Goal: Information Seeking & Learning: Learn about a topic

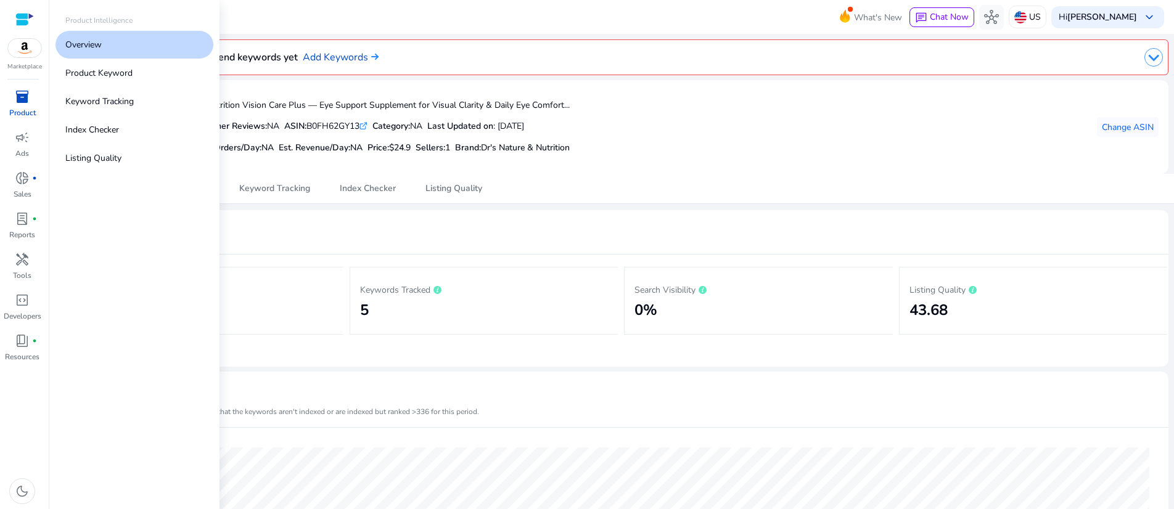
click at [7, 107] on div "inventory_2" at bounding box center [22, 97] width 35 height 20
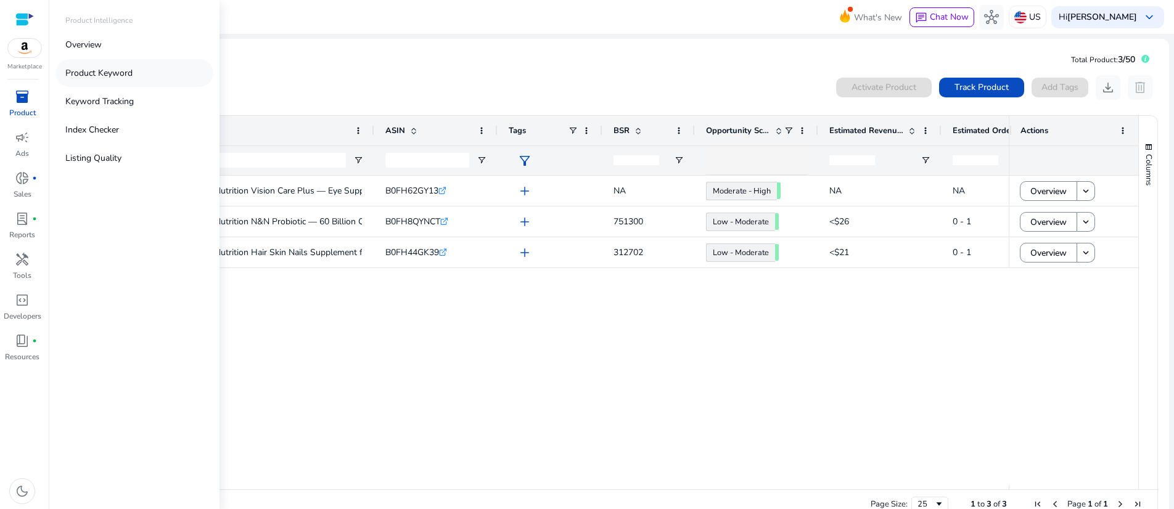
click at [125, 80] on p "Product Keyword" at bounding box center [98, 73] width 67 height 13
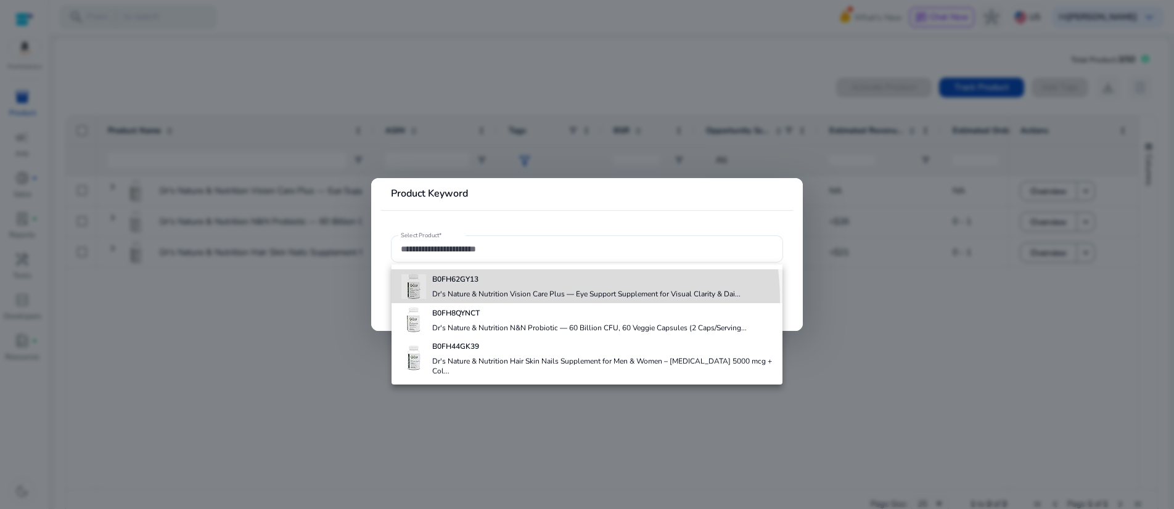
click at [501, 299] on h4 "Dr's Nature & Nutrition Vision Care Plus — Eye Support Supplement for Visual Cl…" at bounding box center [586, 294] width 308 height 10
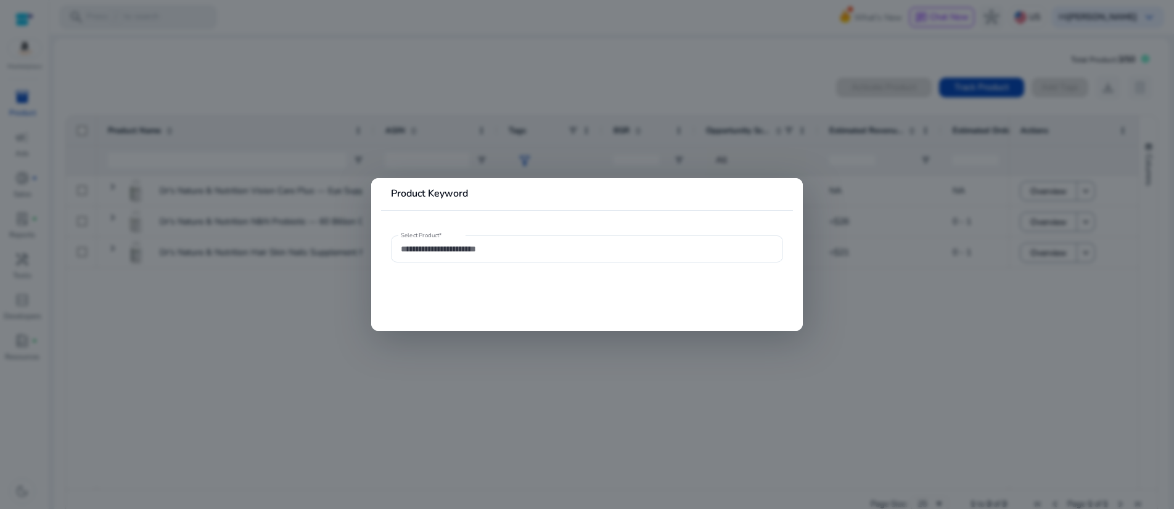
type input "**********"
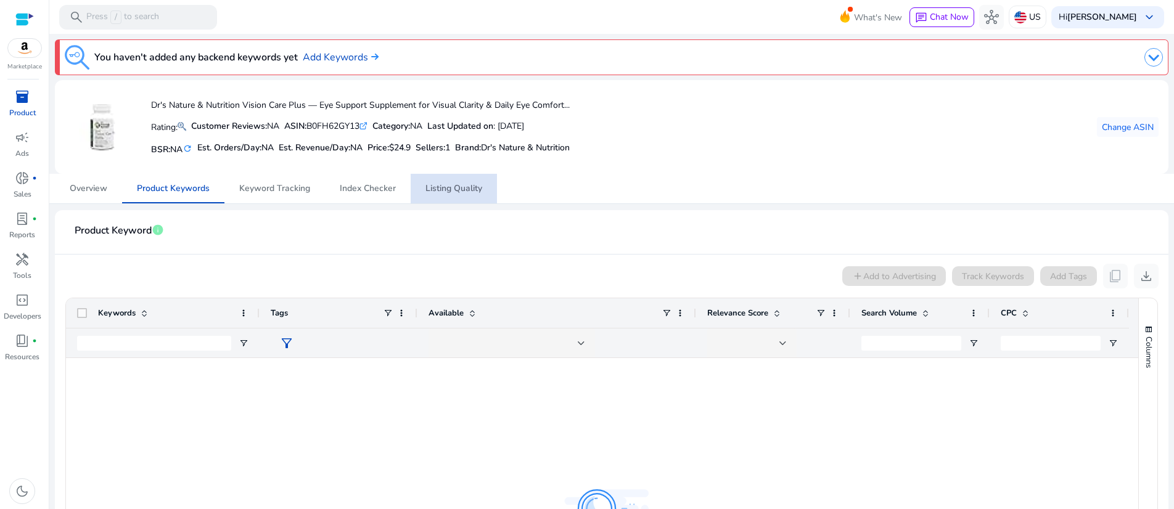
click at [454, 193] on span "Listing Quality" at bounding box center [454, 188] width 57 height 9
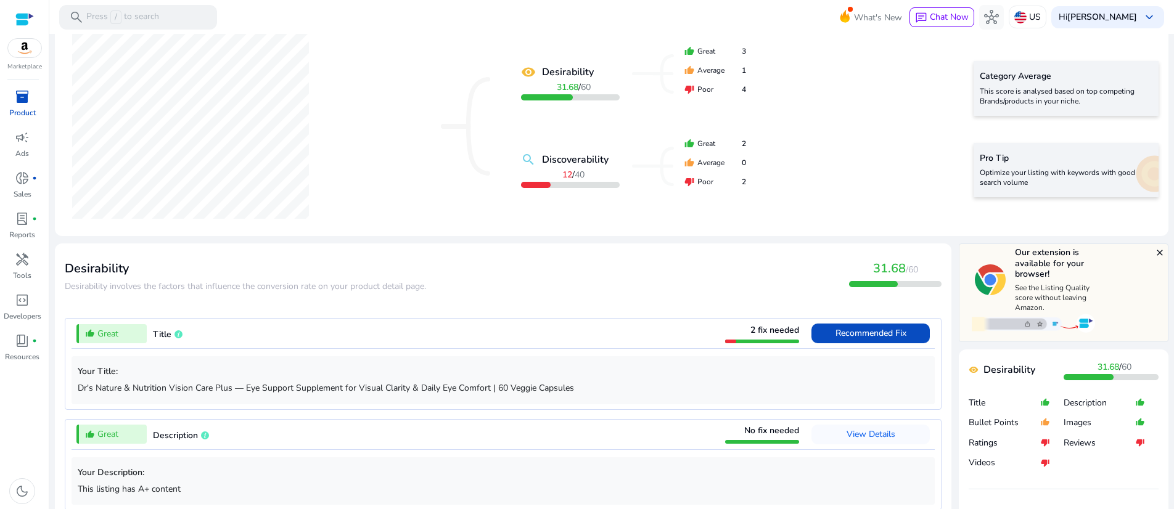
scroll to position [339, 0]
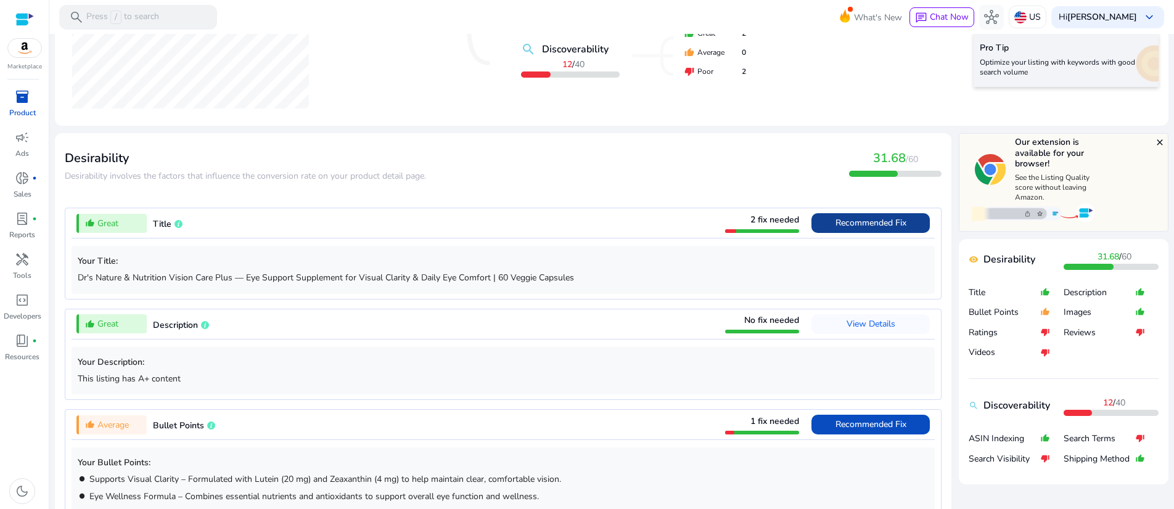
click at [836, 229] on span "Recommended Fix" at bounding box center [871, 223] width 71 height 12
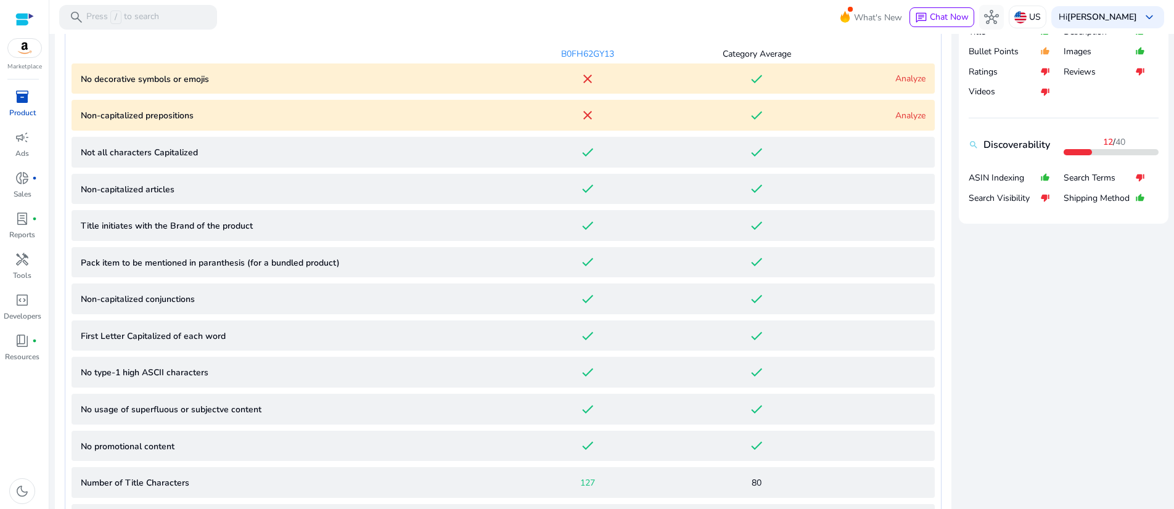
scroll to position [587, 0]
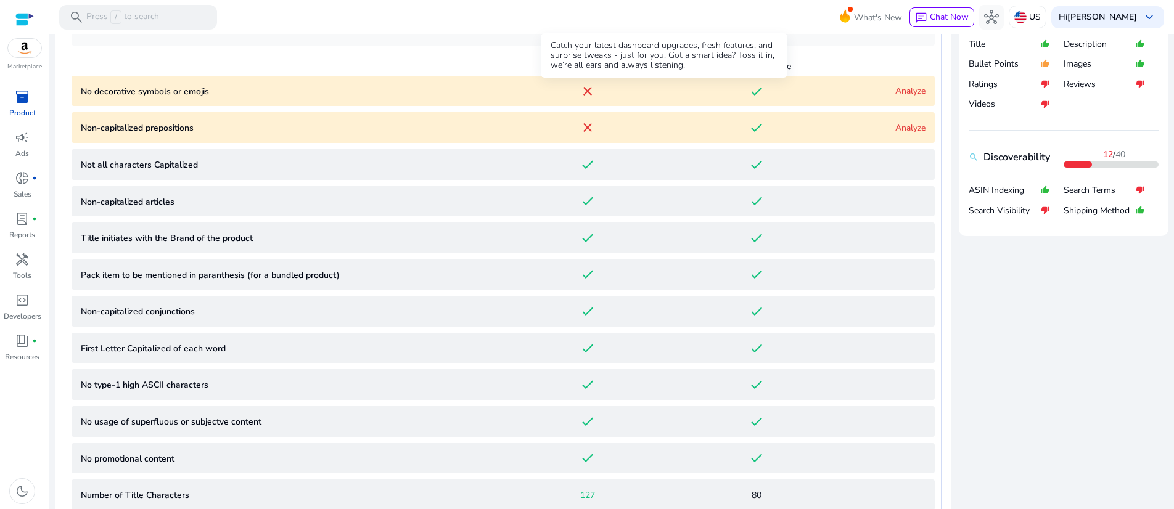
click at [840, 15] on icon at bounding box center [845, 15] width 10 height 13
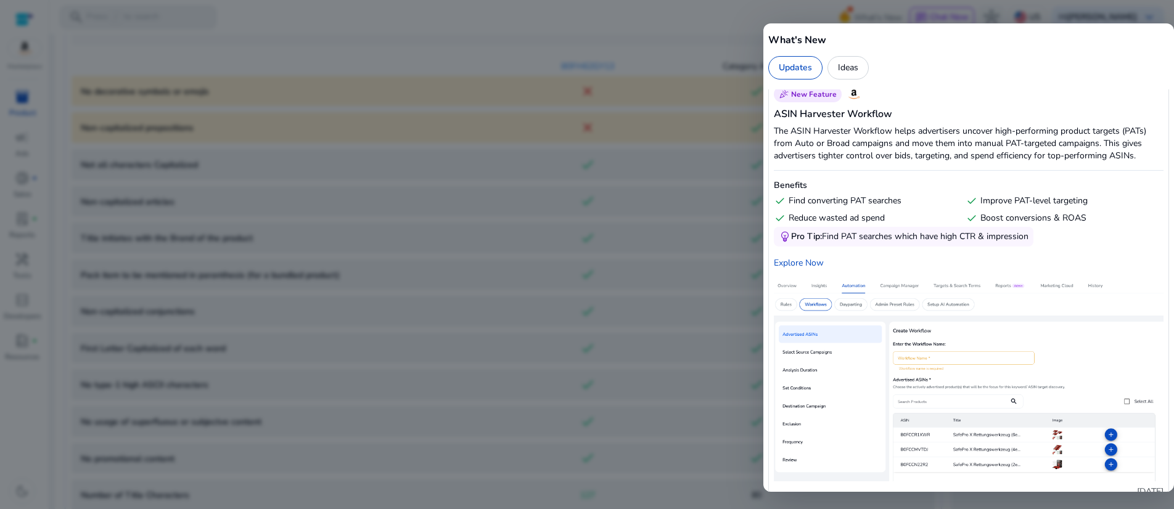
scroll to position [1651, 0]
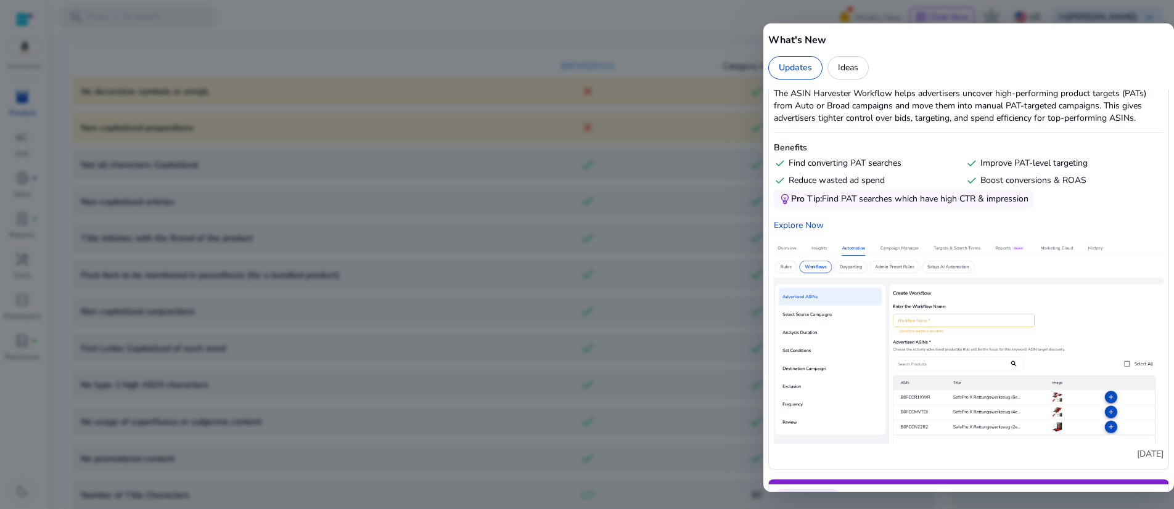
click at [804, 80] on div "Updates" at bounding box center [796, 67] width 54 height 23
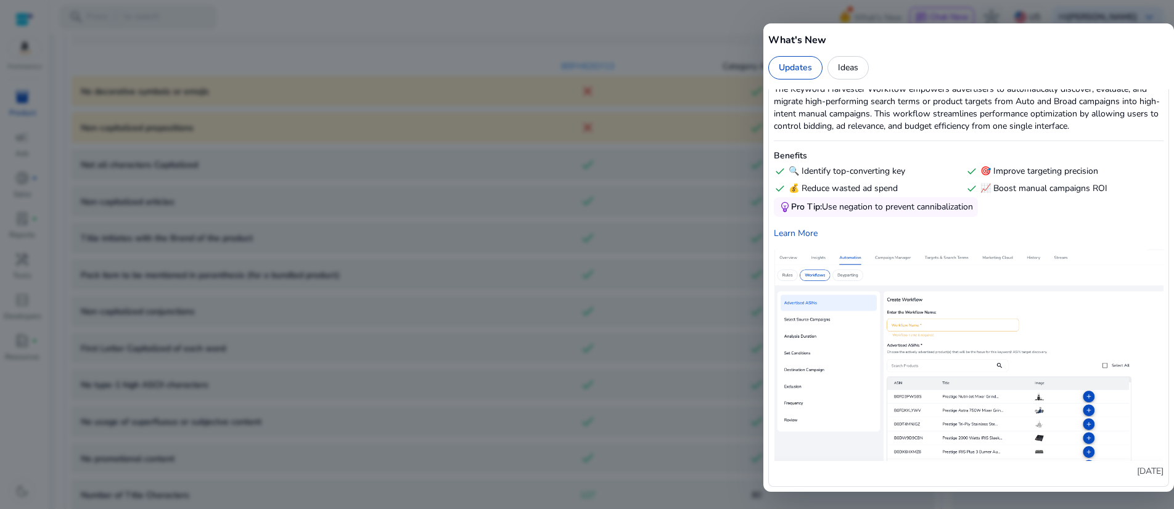
scroll to position [3146, 0]
click at [642, 71] on div at bounding box center [587, 254] width 1174 height 509
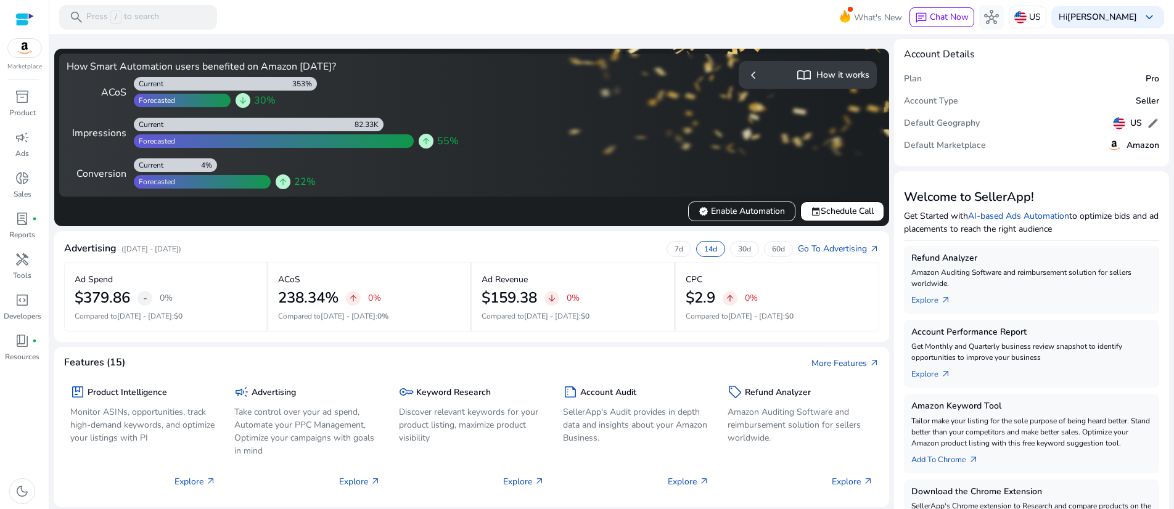
click at [614, 189] on app-sa-how-it-works-cta "chevron_left import_contacts How it works" at bounding box center [677, 125] width 400 height 128
click at [731, 218] on span "verified Enable Automation" at bounding box center [742, 211] width 86 height 13
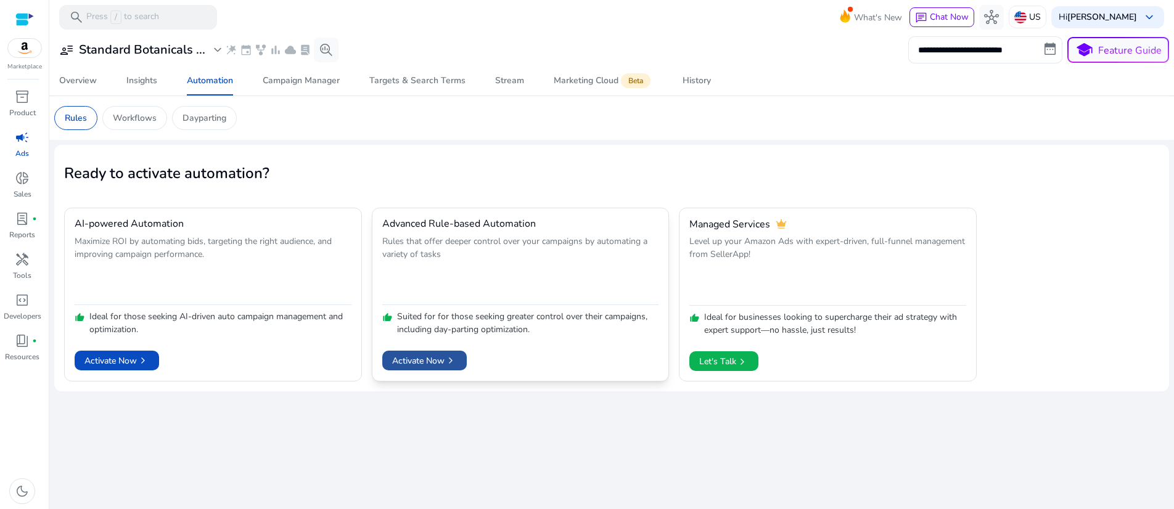
click at [433, 368] on span "Activate Now chevron_right" at bounding box center [424, 361] width 65 height 13
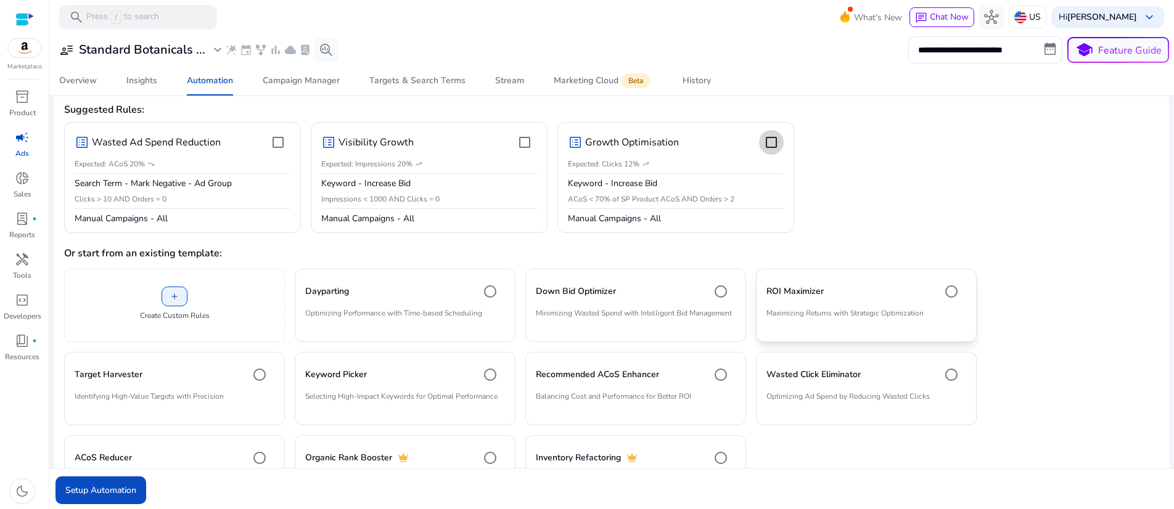
scroll to position [117, 0]
click at [113, 490] on span "Setup Automation" at bounding box center [100, 490] width 71 height 13
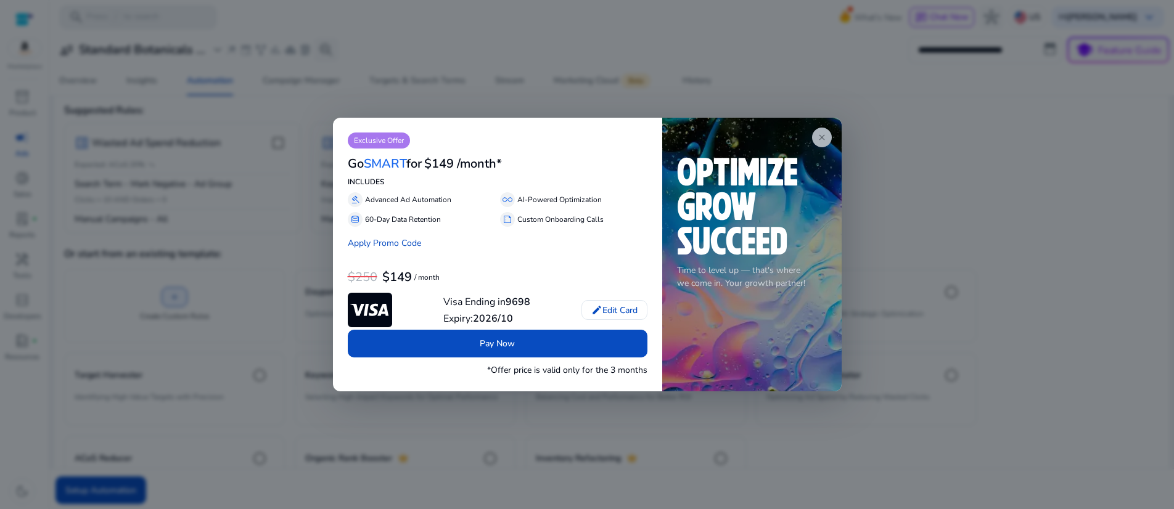
click at [817, 133] on span "close" at bounding box center [822, 138] width 10 height 10
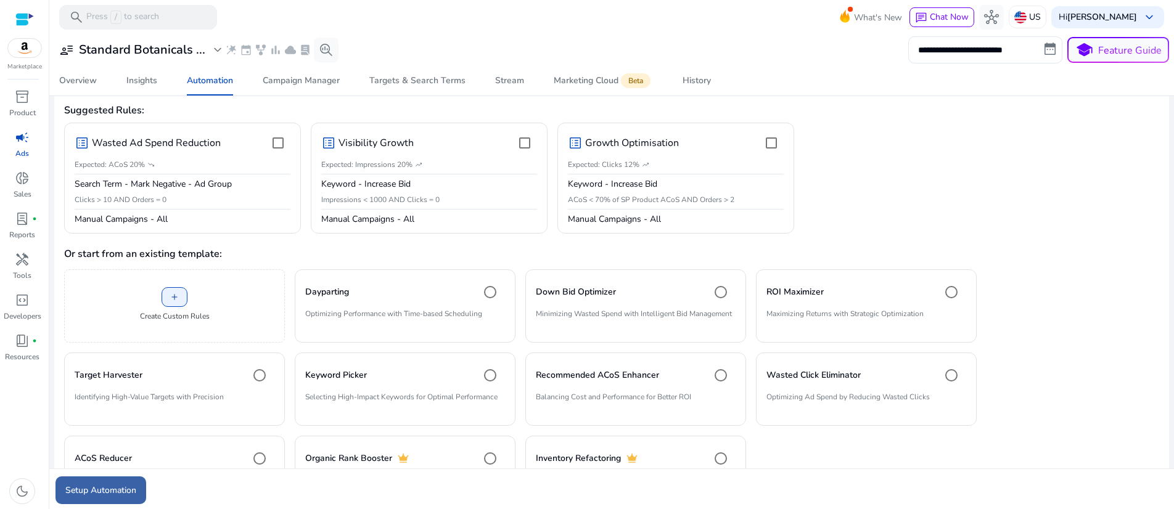
click at [98, 489] on span "Setup Automation" at bounding box center [100, 490] width 71 height 13
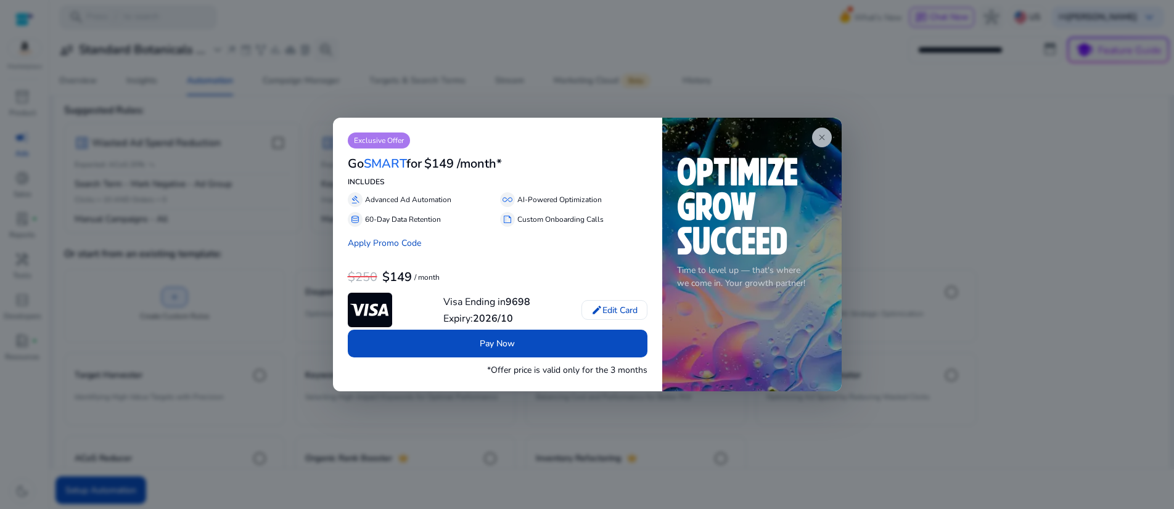
click at [817, 133] on span "close" at bounding box center [822, 138] width 10 height 10
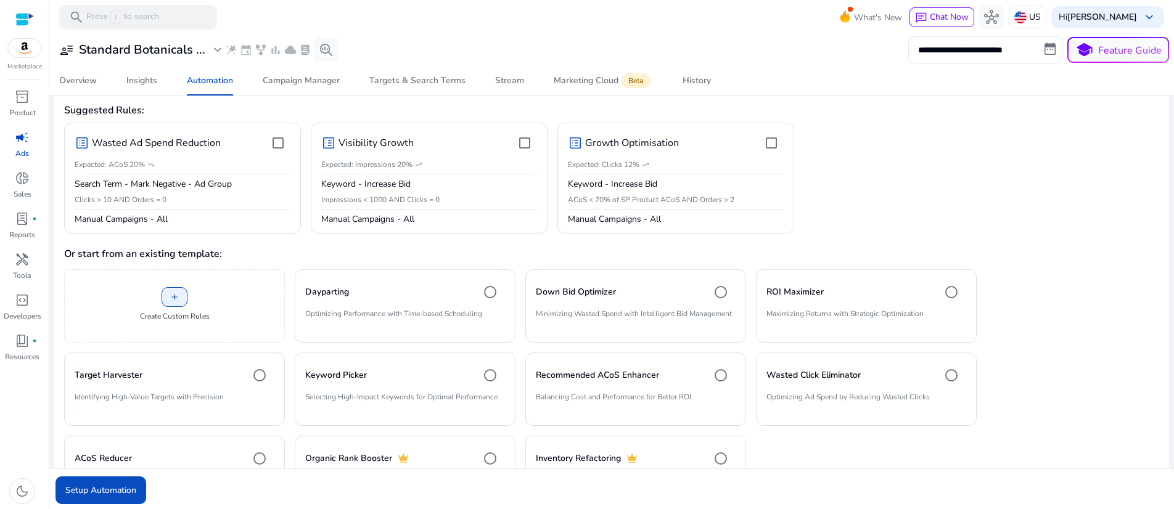
click at [936, 194] on form "Suggested Rules: list_alt Wasted Ad Spend Reduction Expected: ACoS 20% trending…" at bounding box center [611, 307] width 1095 height 424
click at [1102, 56] on p "Feature Guide" at bounding box center [1131, 50] width 64 height 15
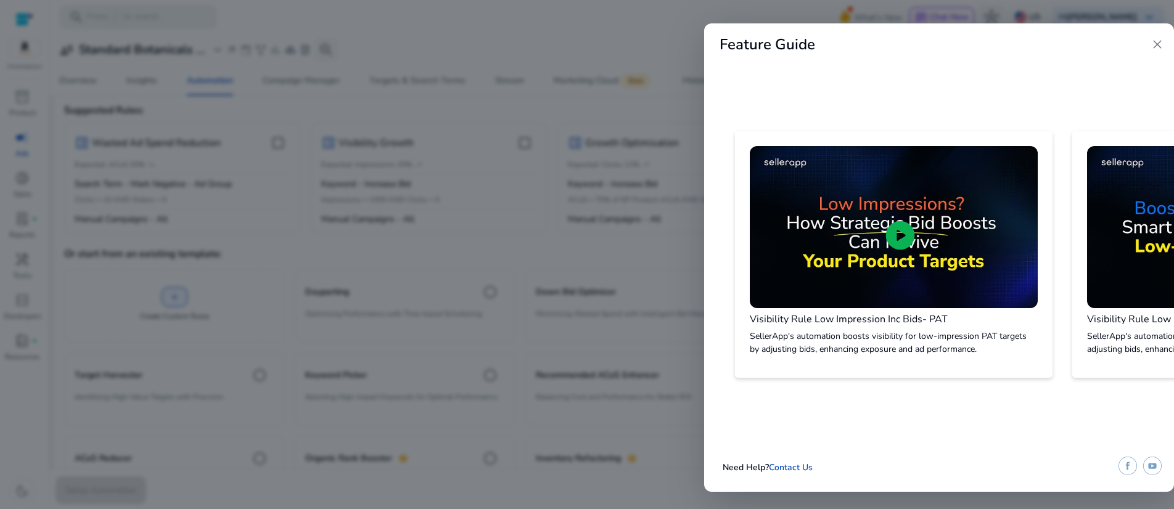
click at [1152, 52] on span "close" at bounding box center [1157, 44] width 15 height 15
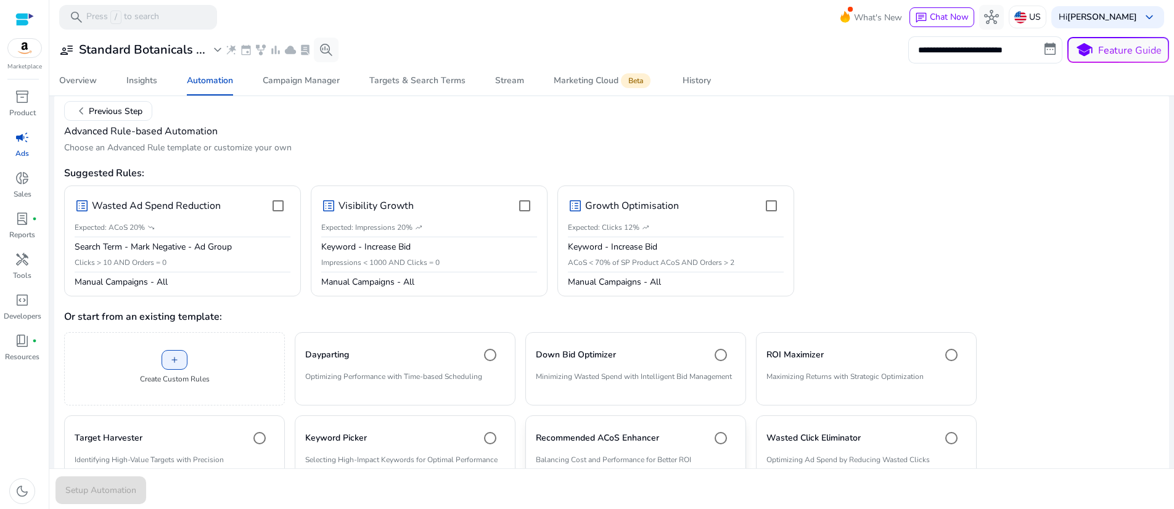
scroll to position [0, 0]
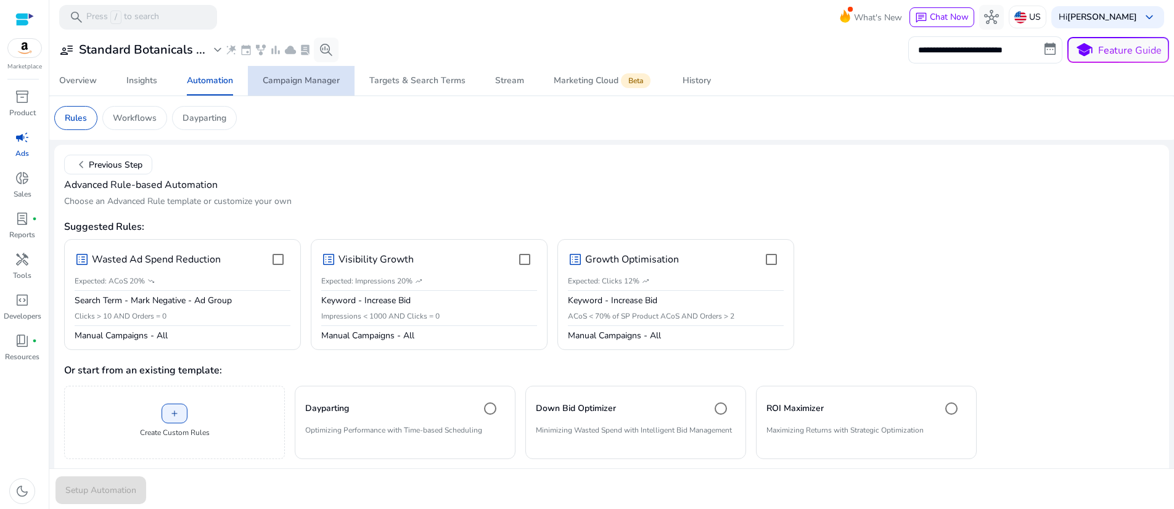
click at [303, 85] on div "Campaign Manager" at bounding box center [301, 80] width 77 height 9
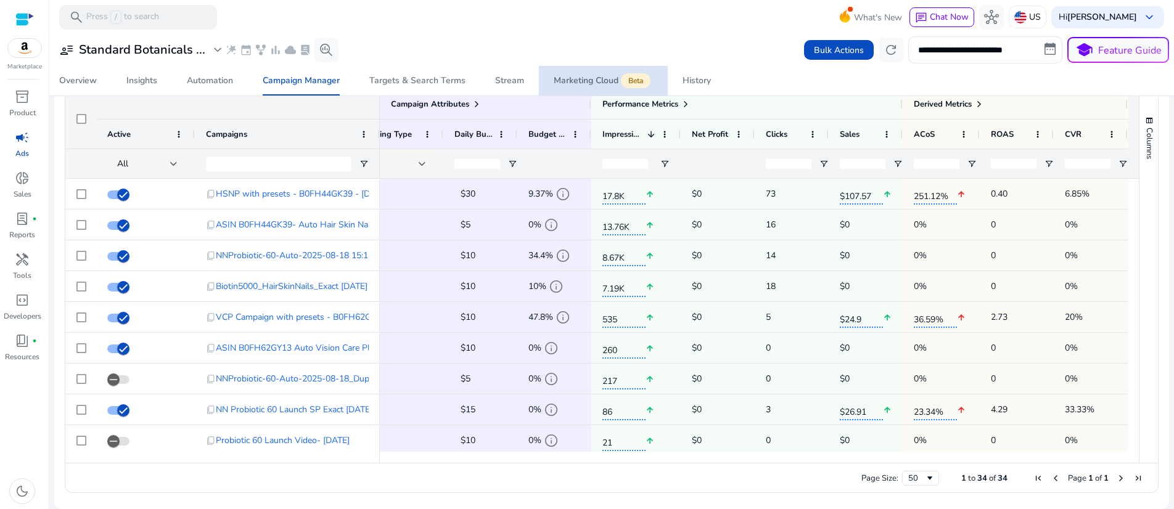
click at [638, 88] on span "Beta" at bounding box center [636, 80] width 30 height 15
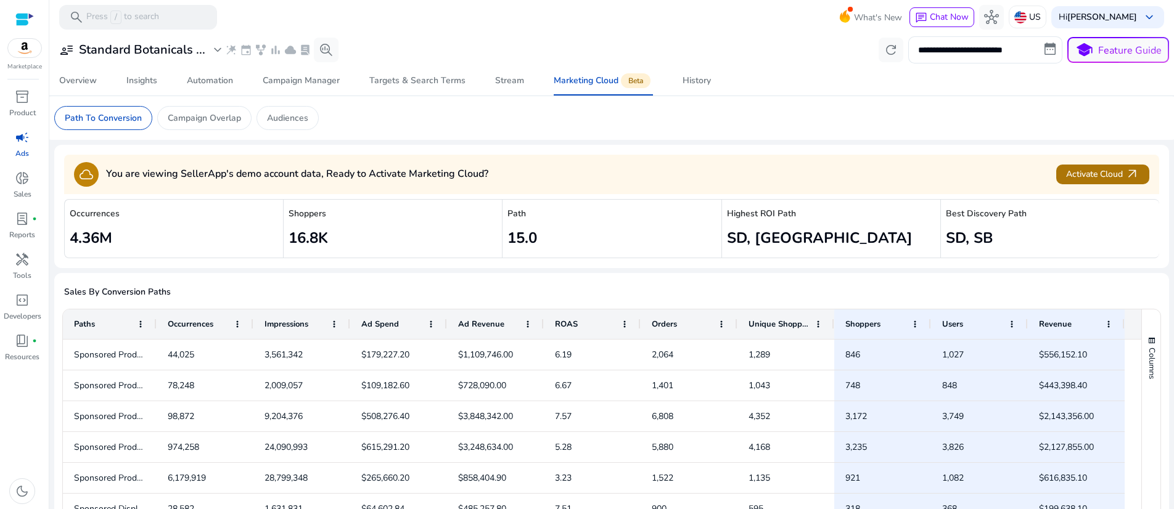
click at [1095, 181] on span "Activate Cloud arrow_outward" at bounding box center [1102, 174] width 73 height 14
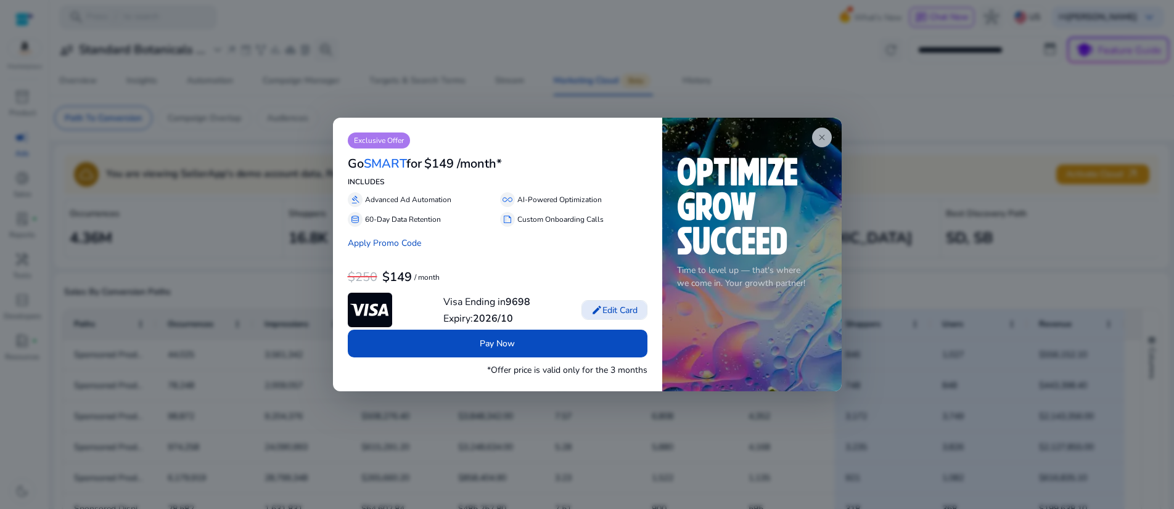
click at [817, 133] on span "close" at bounding box center [822, 138] width 10 height 10
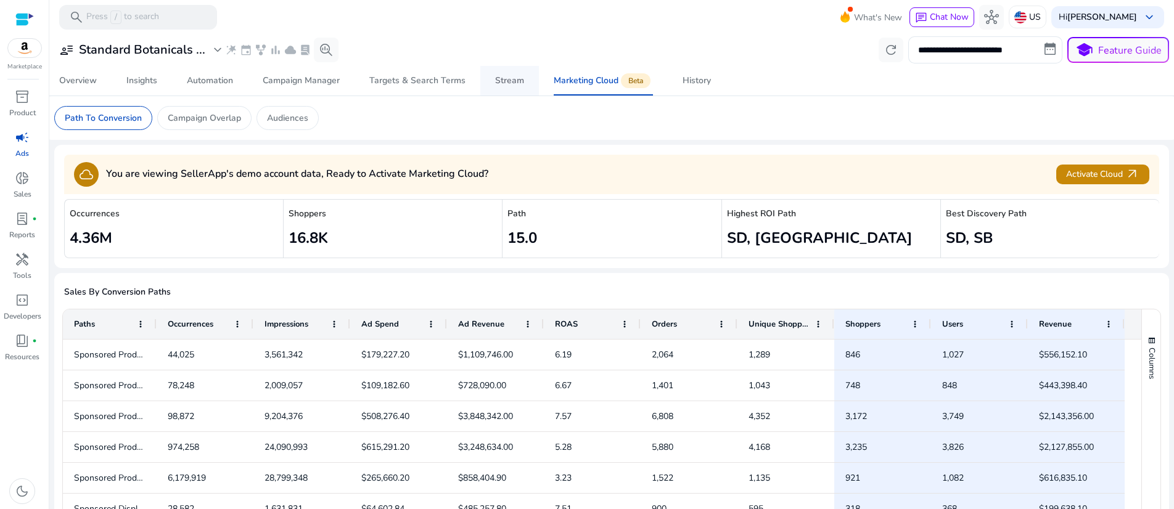
click at [499, 85] on div "Stream" at bounding box center [509, 80] width 29 height 9
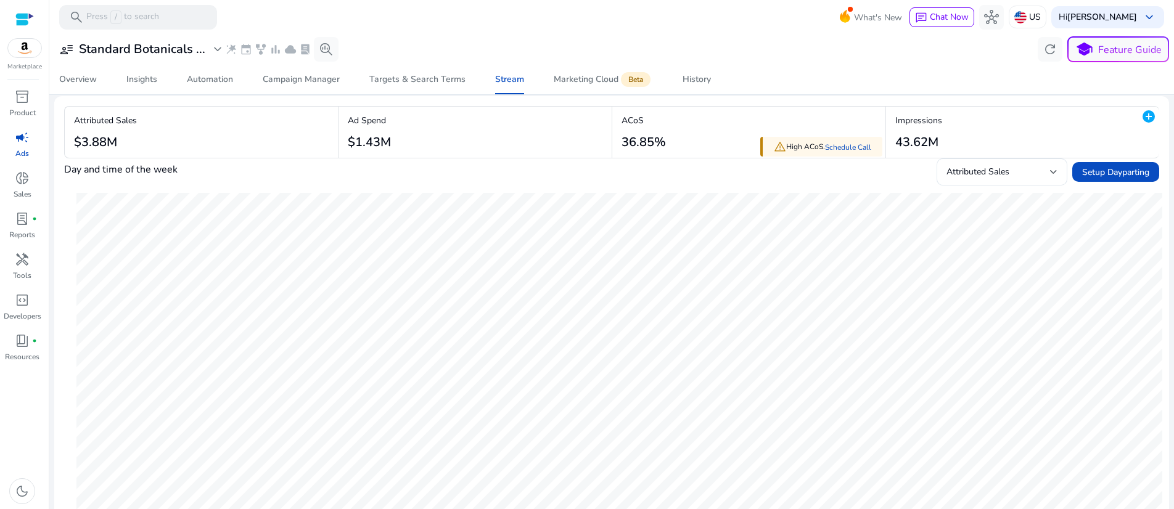
scroll to position [123, 0]
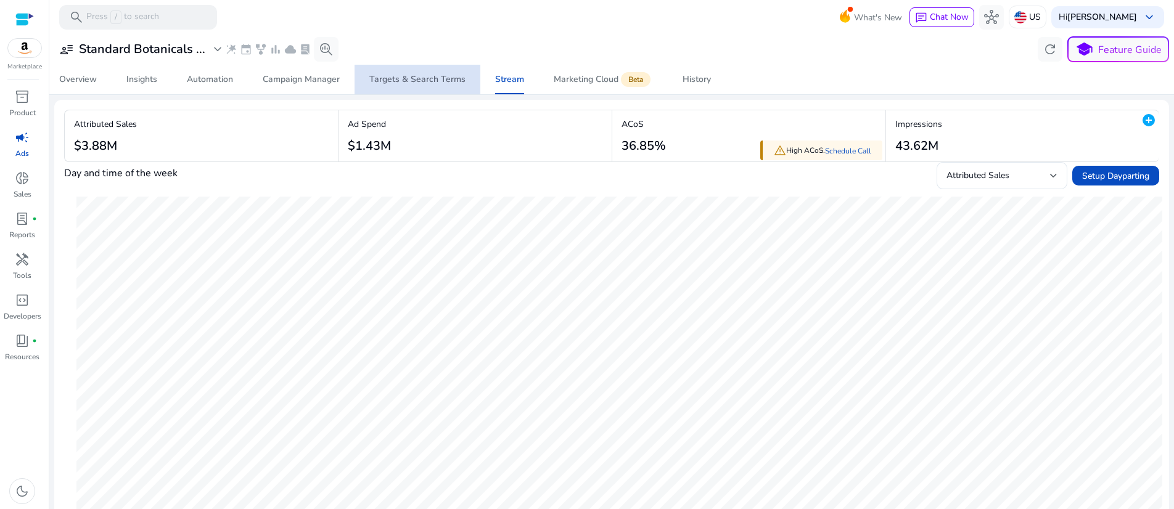
click at [422, 84] on div "Targets & Search Terms" at bounding box center [417, 79] width 96 height 9
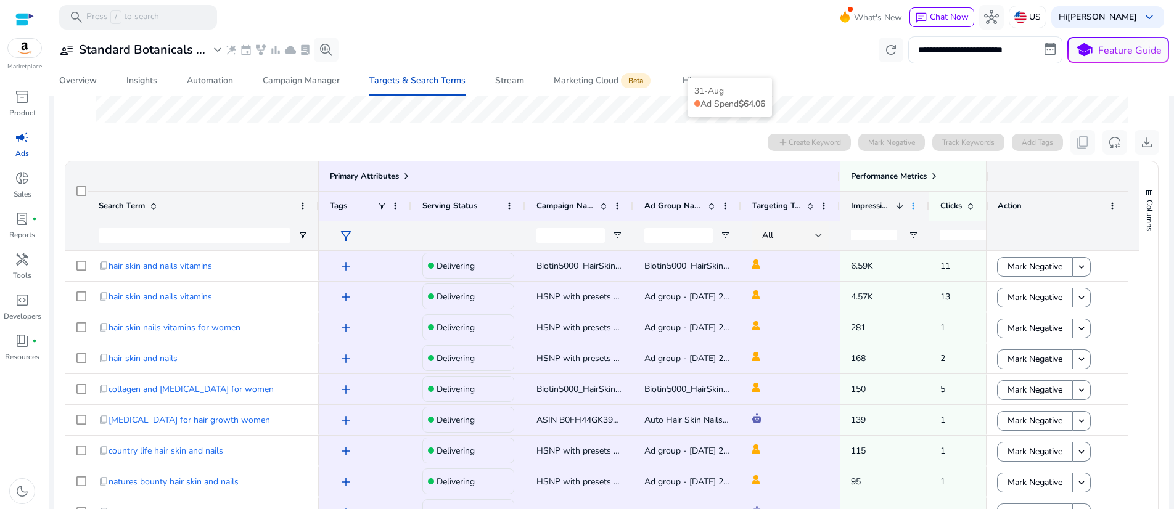
scroll to position [339, 0]
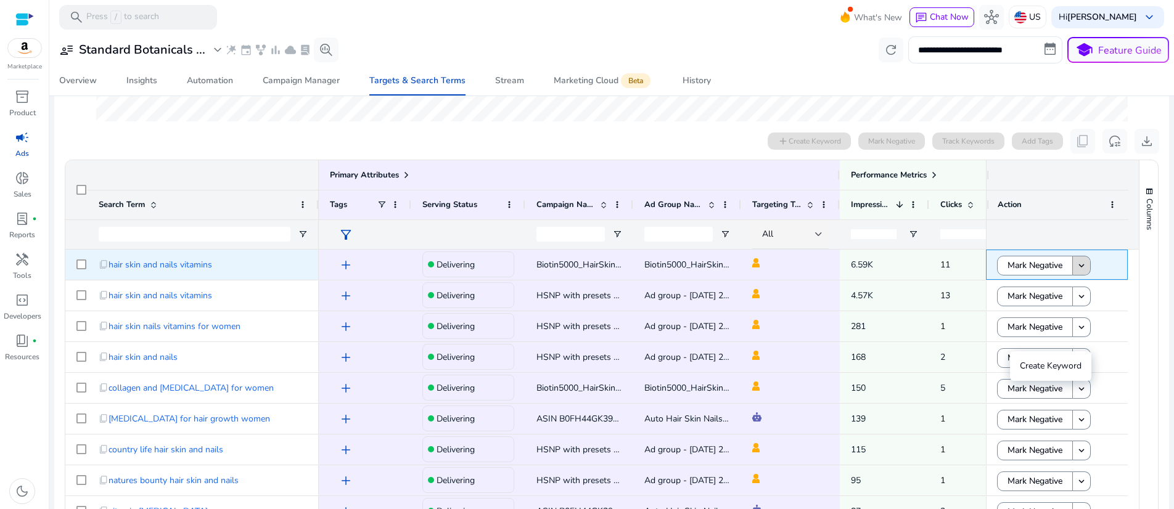
click at [1079, 271] on mat-icon "keyboard_arrow_down" at bounding box center [1081, 265] width 11 height 11
click at [1080, 271] on mat-icon "keyboard_arrow_down" at bounding box center [1081, 265] width 11 height 11
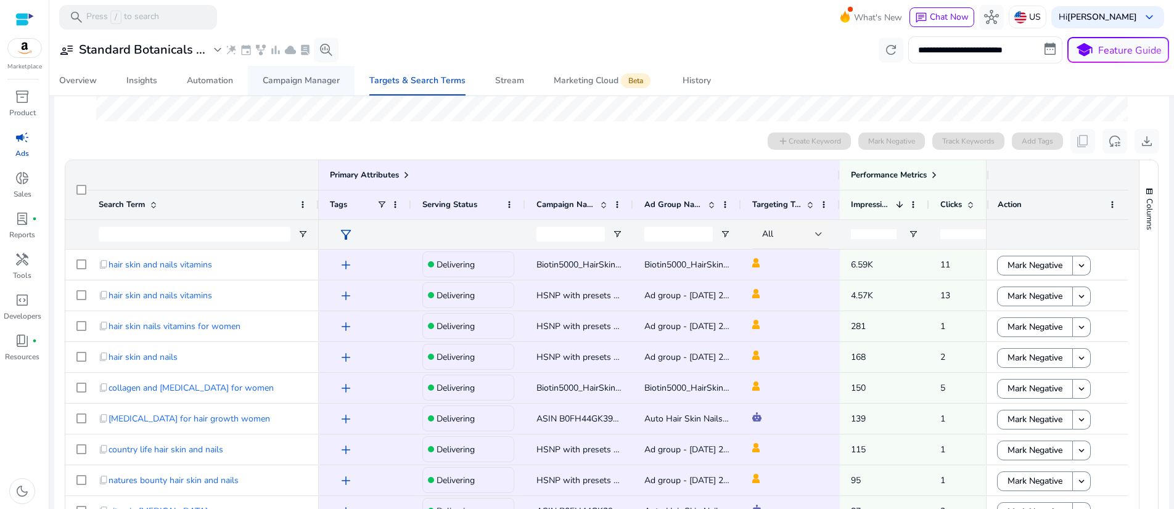
click at [301, 85] on div "Campaign Manager" at bounding box center [301, 80] width 77 height 9
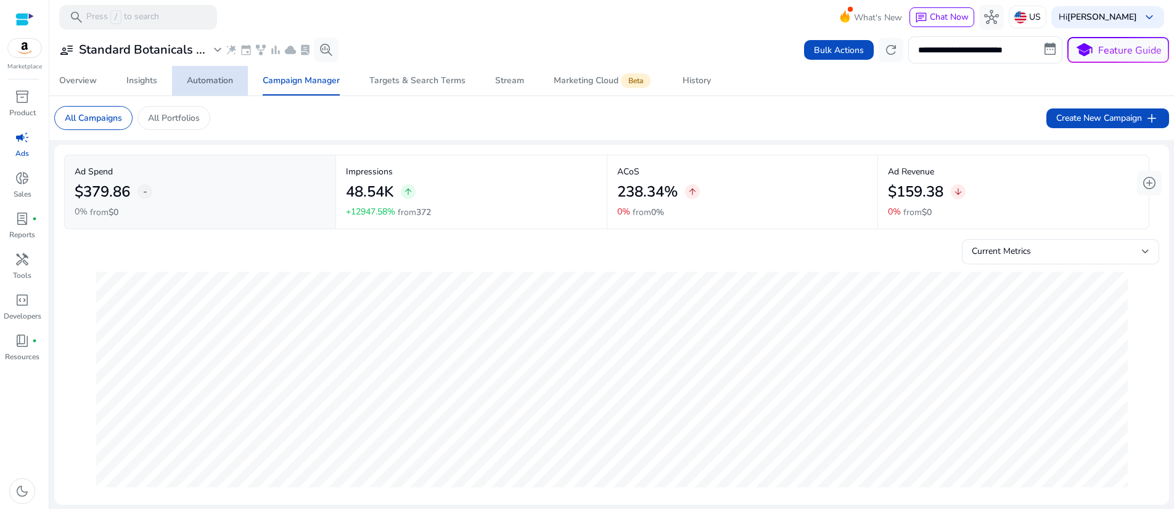
click at [207, 85] on div "Automation" at bounding box center [210, 80] width 46 height 9
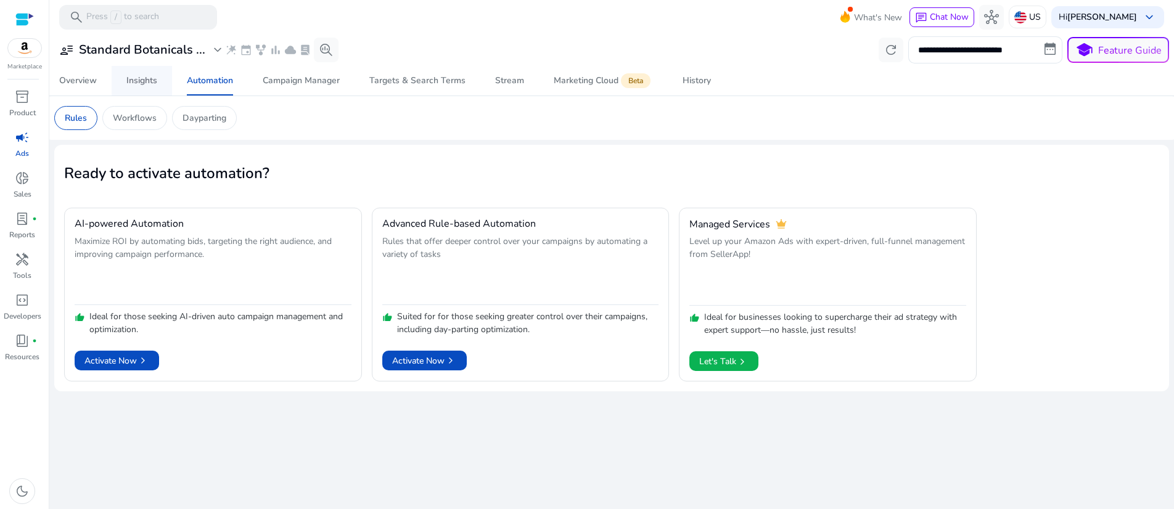
click at [136, 85] on div "Insights" at bounding box center [141, 80] width 31 height 9
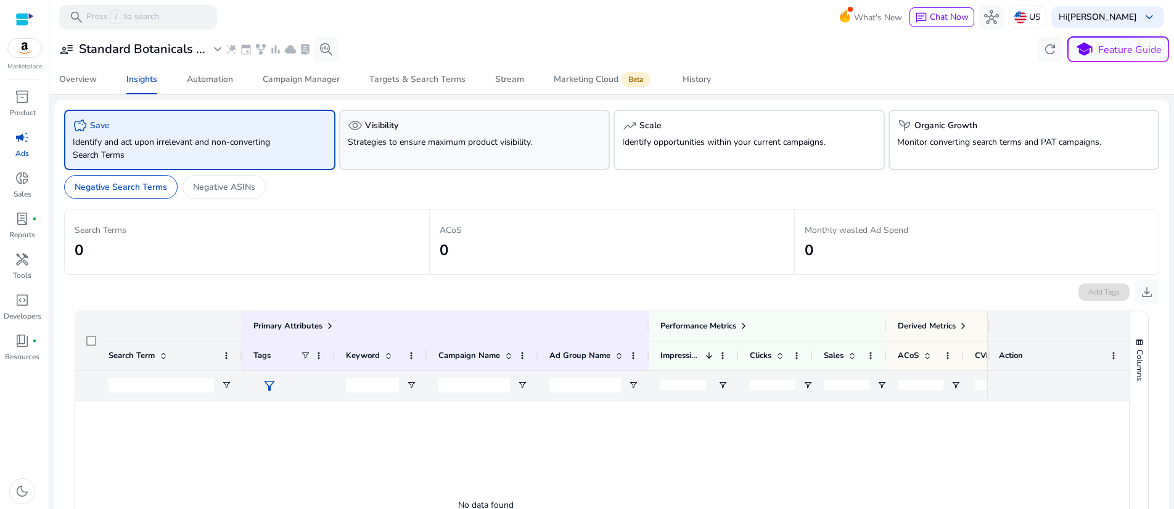
click at [424, 149] on p "Strategies to ensure maximum product visibility." at bounding box center [454, 142] width 212 height 13
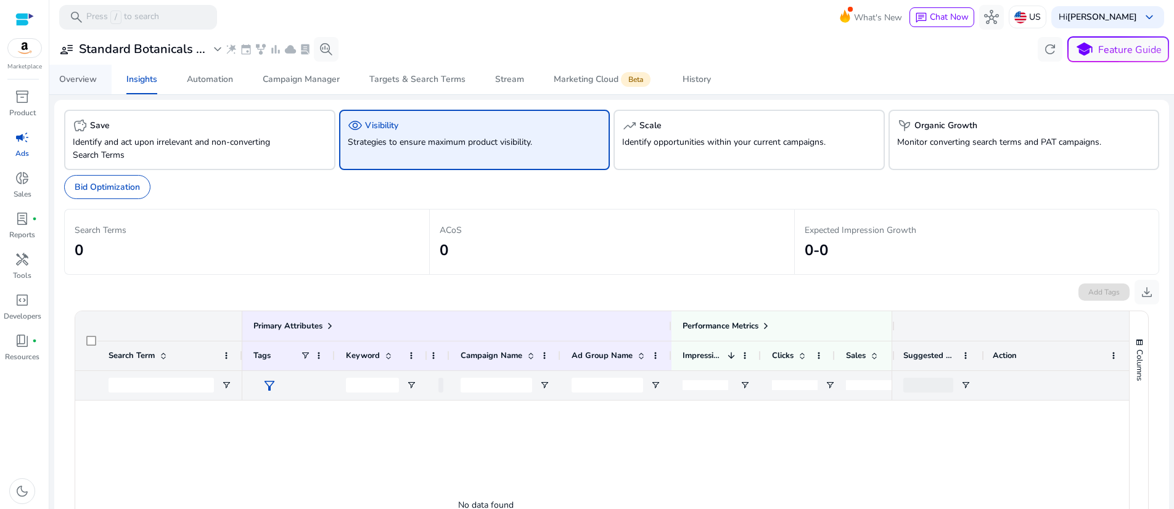
click at [75, 84] on div "Overview" at bounding box center [78, 79] width 38 height 9
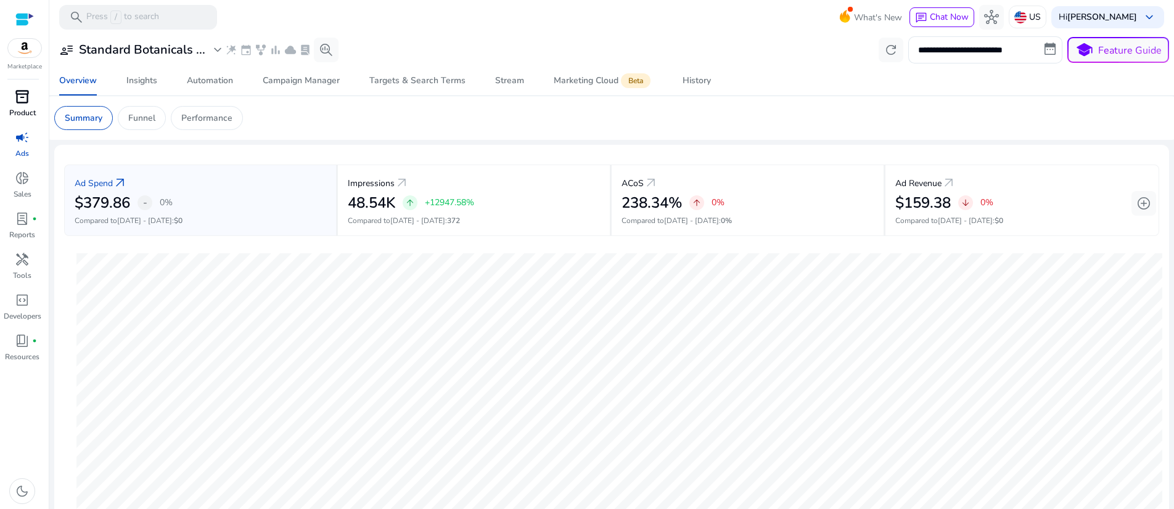
click at [18, 104] on span "inventory_2" at bounding box center [22, 96] width 15 height 15
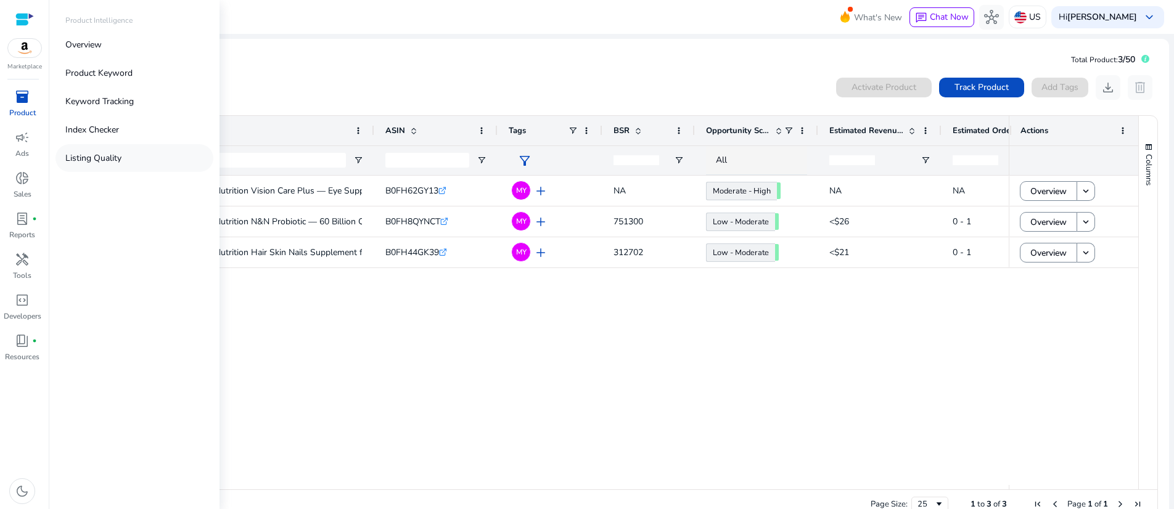
click at [122, 165] on p "Listing Quality" at bounding box center [93, 158] width 56 height 13
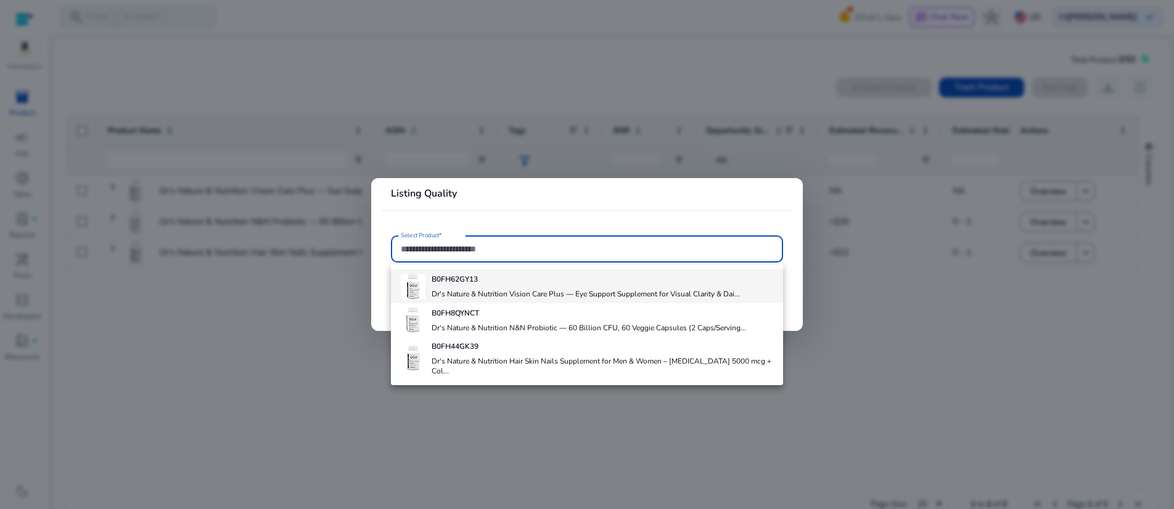
scroll to position [47, 0]
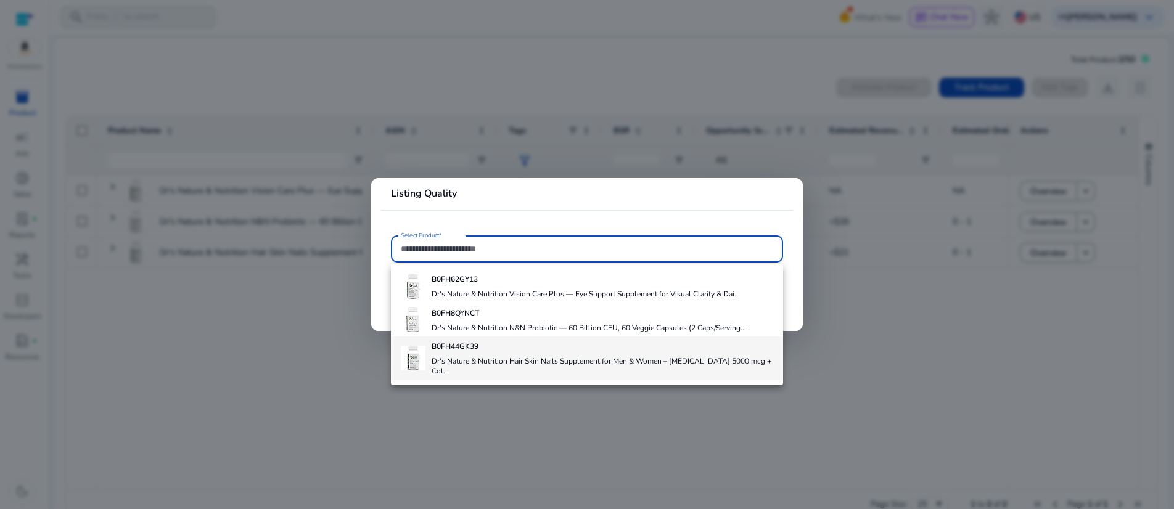
click at [494, 376] on h4 "Dr's Nature & Nutrition Hair Skin Nails Supplement for Men & Women – Biotin 500…" at bounding box center [603, 367] width 342 height 20
type input "**********"
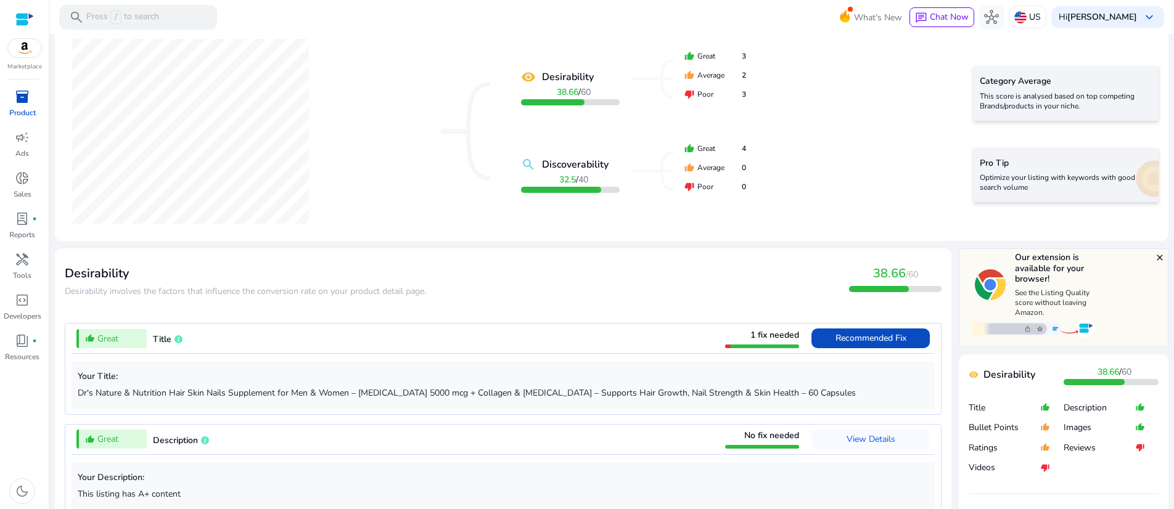
scroll to position [234, 0]
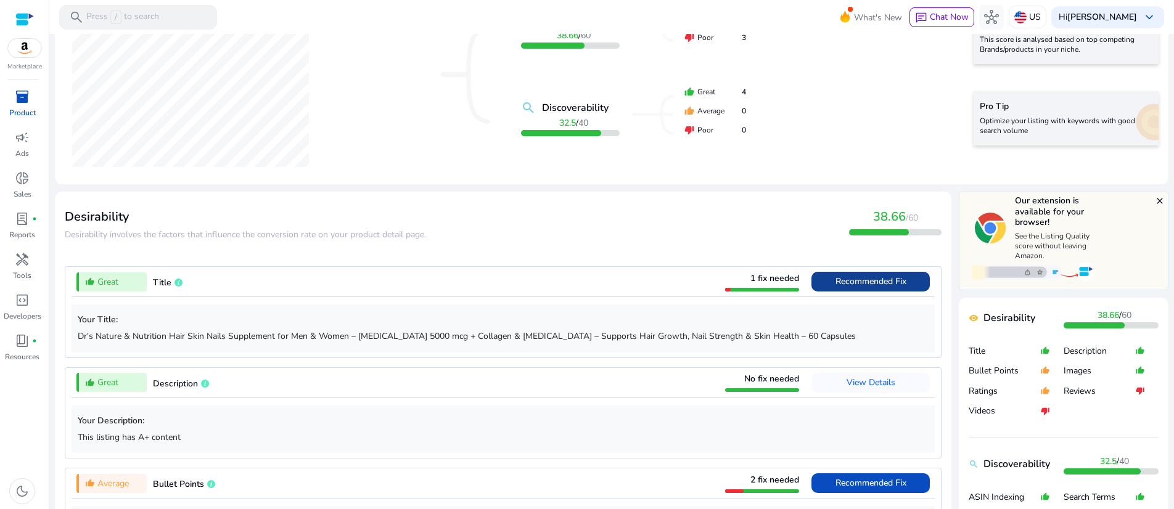
click at [836, 287] on span "Recommended Fix" at bounding box center [871, 282] width 71 height 12
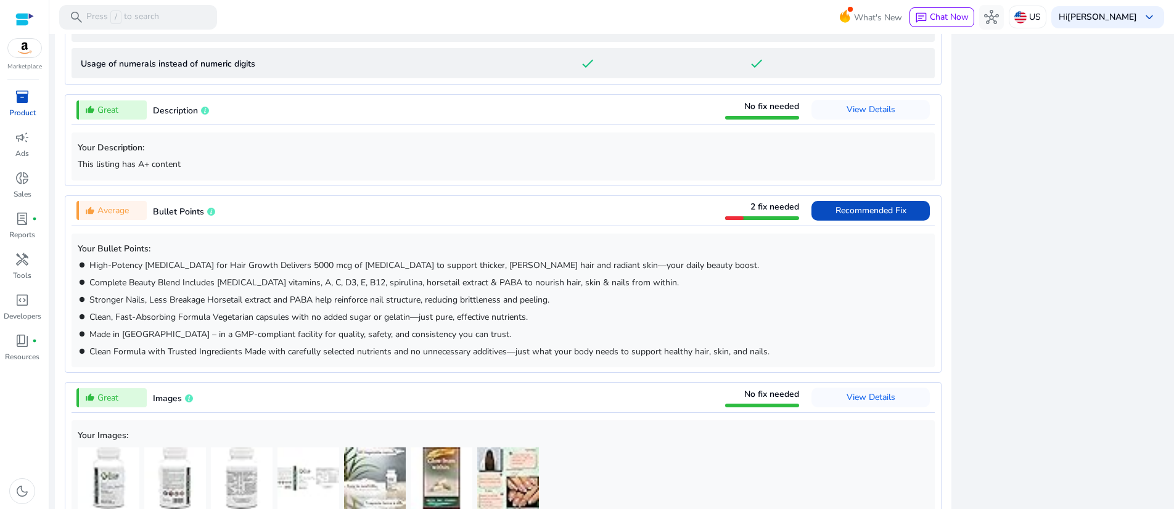
scroll to position [1328, 0]
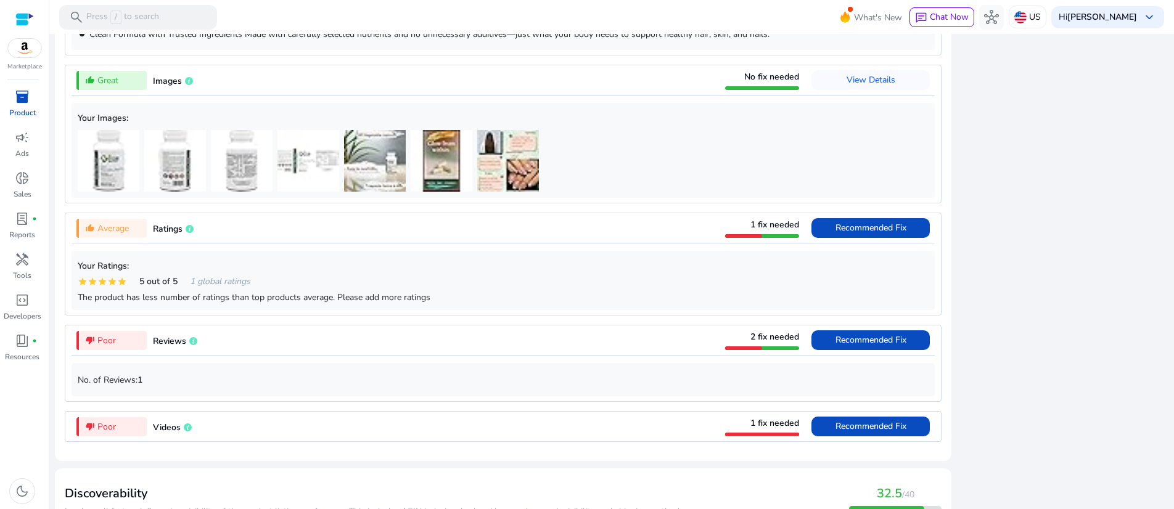
drag, startPoint x: 70, startPoint y: 109, endPoint x: 559, endPoint y: 100, distance: 488.6
copy mat-card "Desirability Desirability involves the factors that influence the conversion ra…"
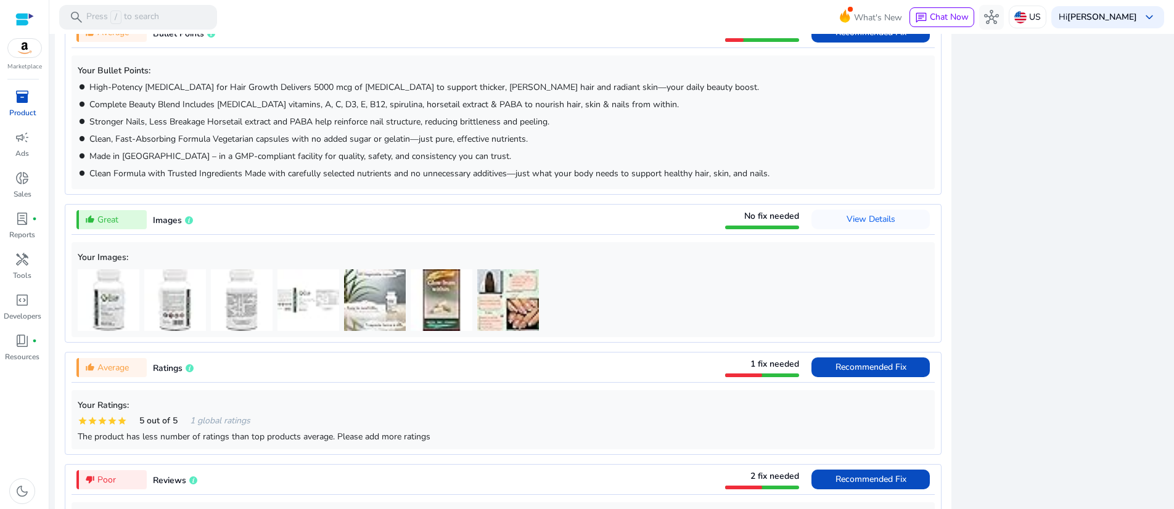
scroll to position [1150, 0]
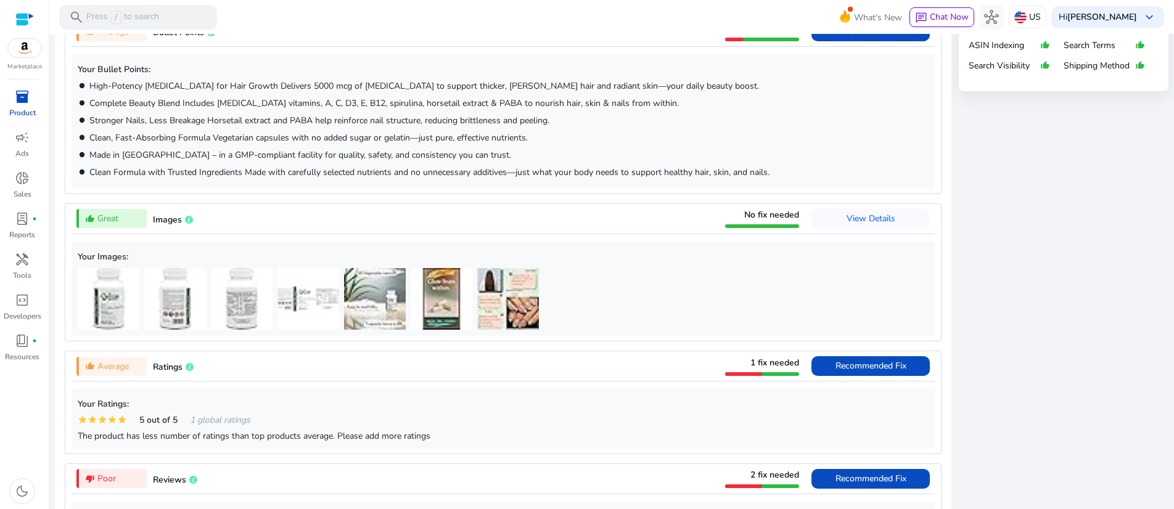
scroll to position [555, 0]
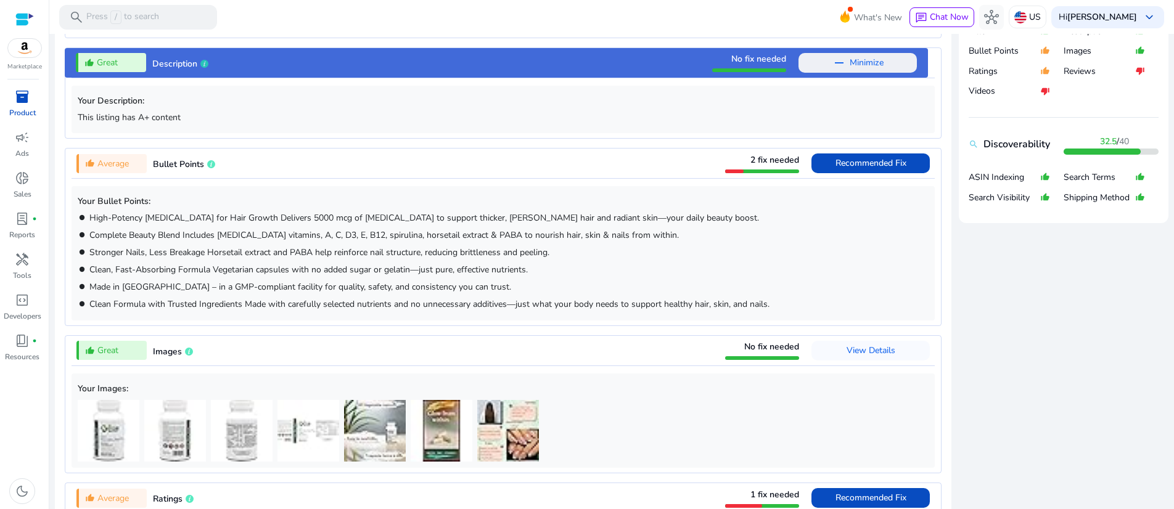
click at [488, 107] on h5 "Your Description:" at bounding box center [503, 101] width 851 height 10
click at [850, 73] on span "Minimize" at bounding box center [867, 63] width 34 height 20
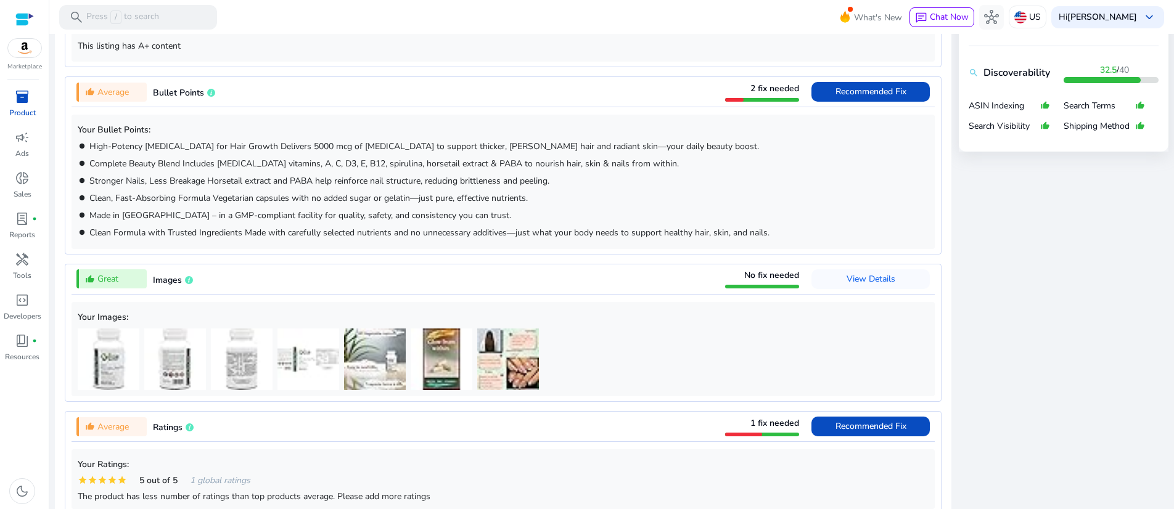
scroll to position [631, 0]
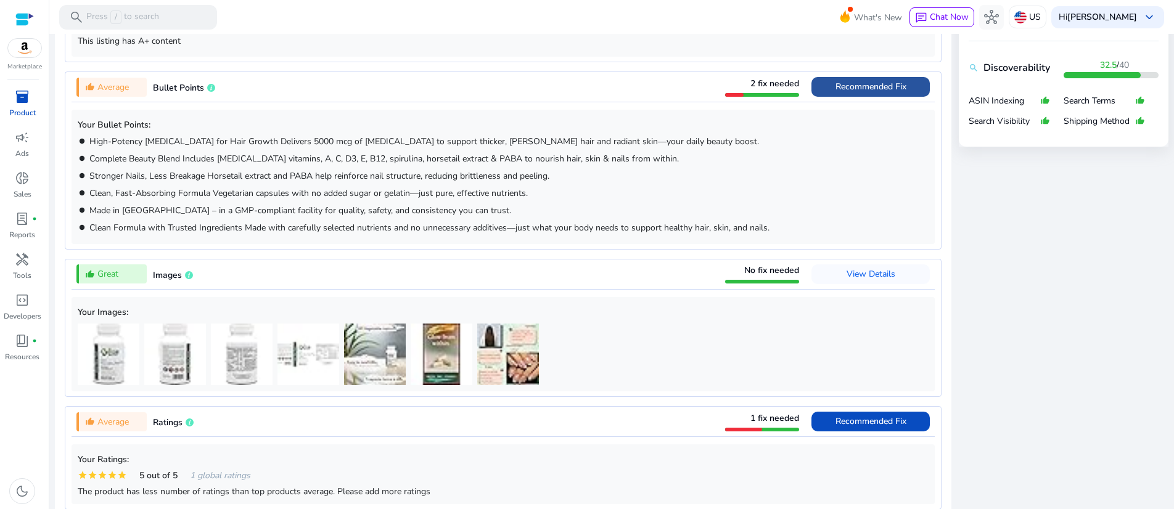
click at [836, 93] on span "Recommended Fix" at bounding box center [871, 87] width 71 height 12
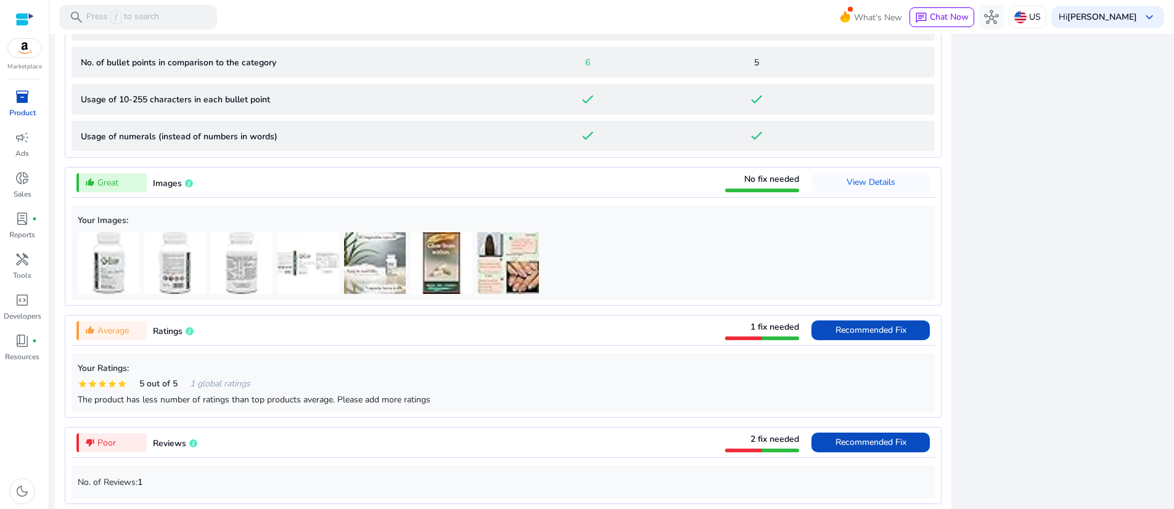
scroll to position [1042, 0]
drag, startPoint x: 70, startPoint y: 118, endPoint x: 877, endPoint y: 441, distance: 868.9
copy mat-card "Dr's Nature & Nutrition Hair Skin Nails Supplement for Men & Women – Biotin 500…"
click at [1030, 241] on div "close Our extension is available for your browser! See the Listing Quality scor…" at bounding box center [1064, 102] width 210 height 1437
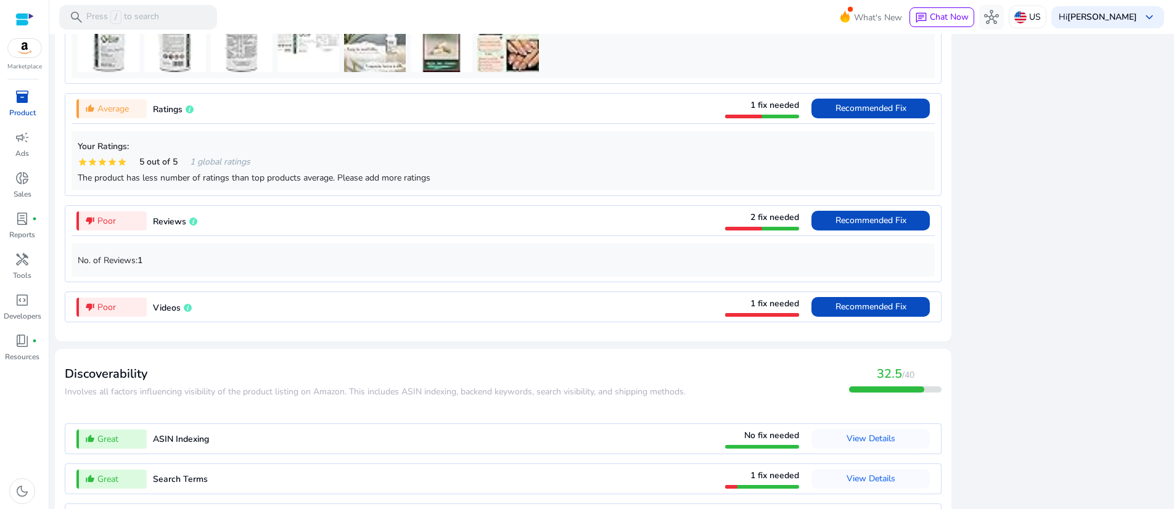
scroll to position [1367, 0]
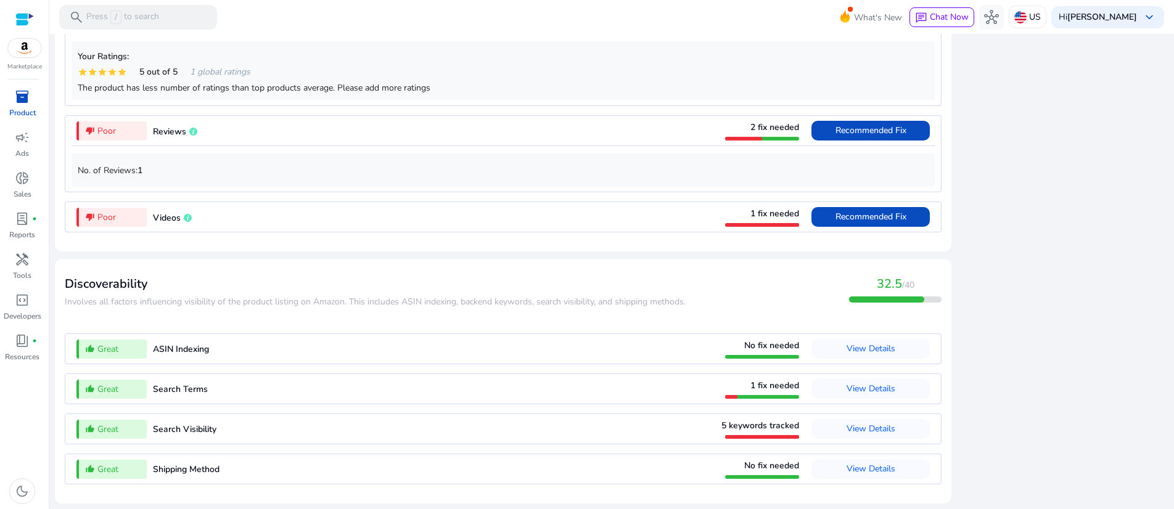
drag, startPoint x: 72, startPoint y: 143, endPoint x: 595, endPoint y: 286, distance: 541.7
copy mat-card "done done thumb_up_alt Great Images No fix needed View Details Your Images:"
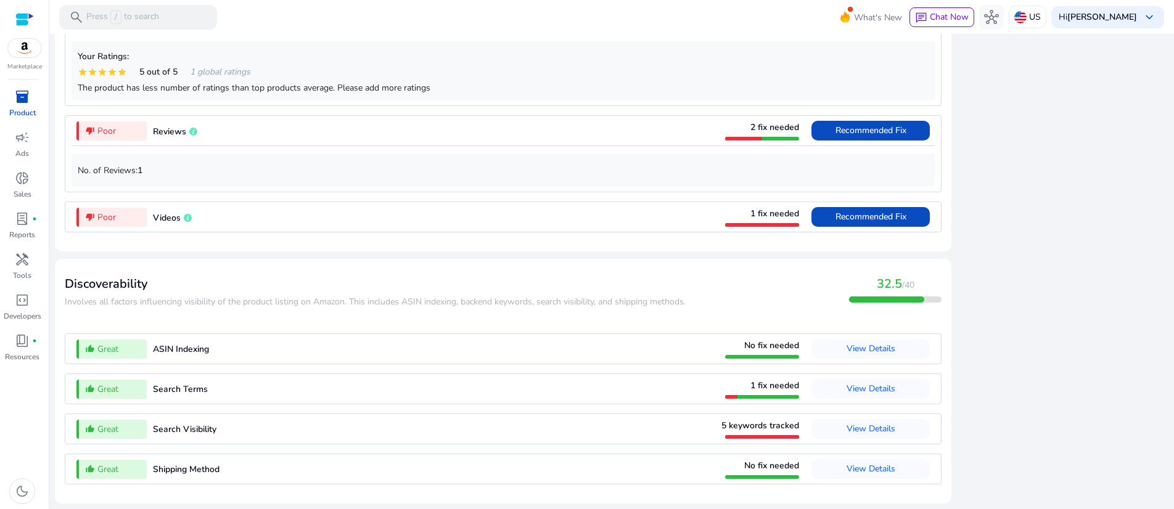
click at [836, 24] on span "Recommended Fix" at bounding box center [871, 18] width 71 height 12
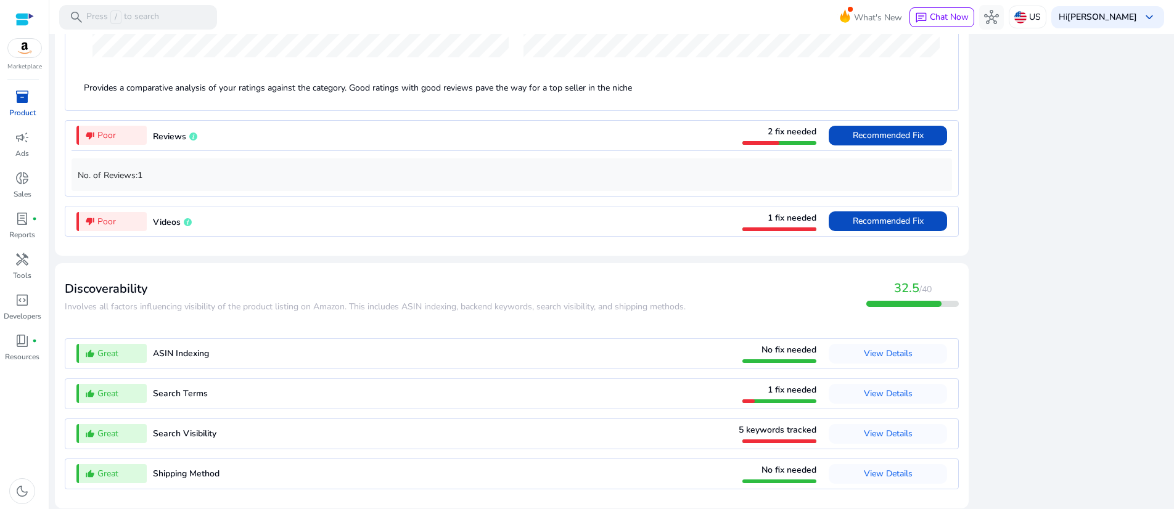
scroll to position [1268, 0]
drag, startPoint x: 80, startPoint y: 128, endPoint x: 946, endPoint y: 354, distance: 894.4
copy app-lqi-ratings-new "Overall Rating score This Product 5 Number of Ratings Category Average 5,411 Pr…"
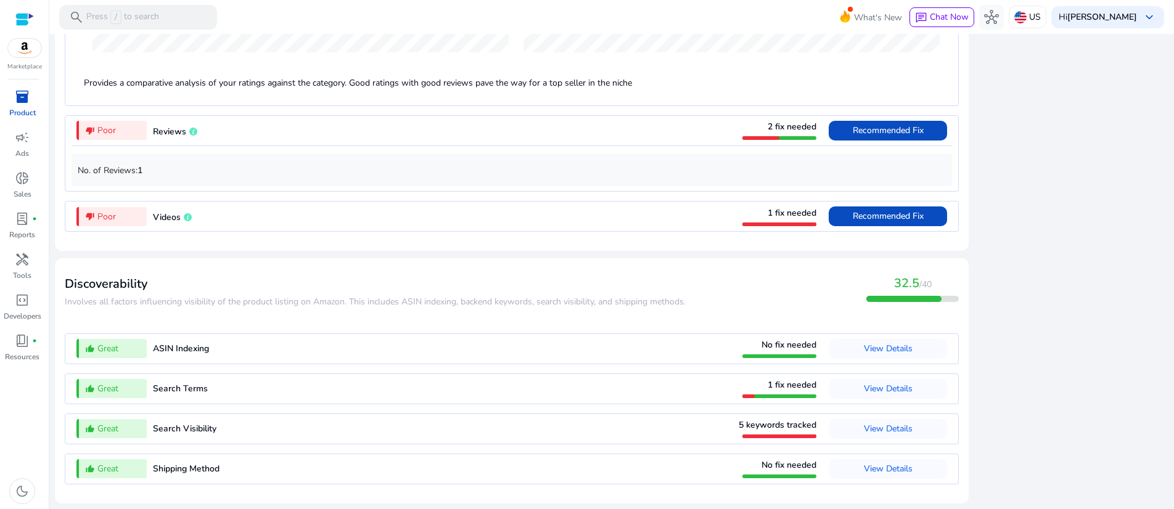
scroll to position [1359, 0]
click at [853, 136] on span "Recommended Fix" at bounding box center [888, 131] width 71 height 12
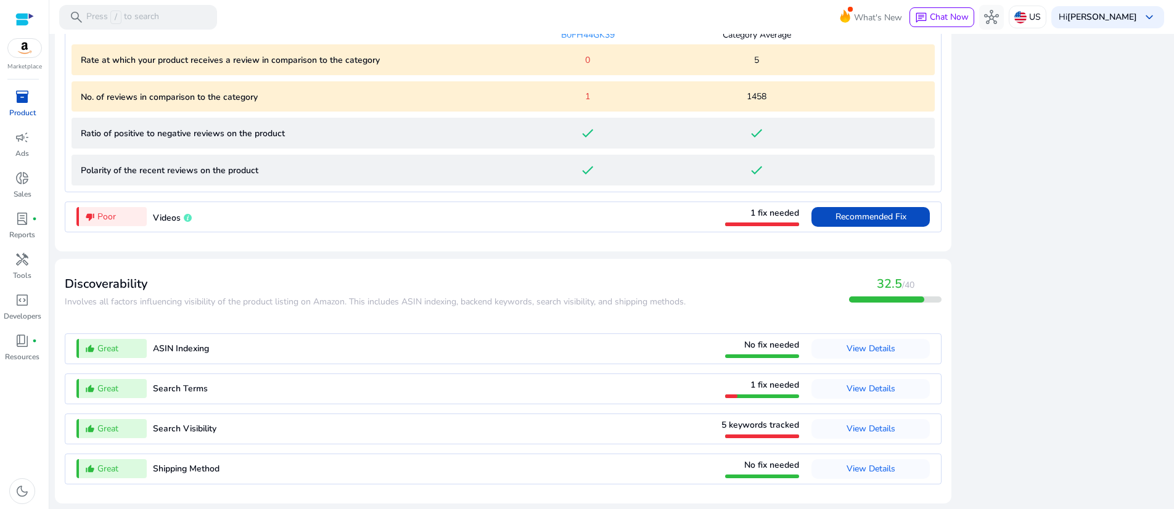
scroll to position [1406, 0]
drag, startPoint x: 74, startPoint y: 98, endPoint x: 933, endPoint y: 361, distance: 897.9
copy mat-card "B0FH44GK39 Category Average Rate at which your product receives a review in com…"
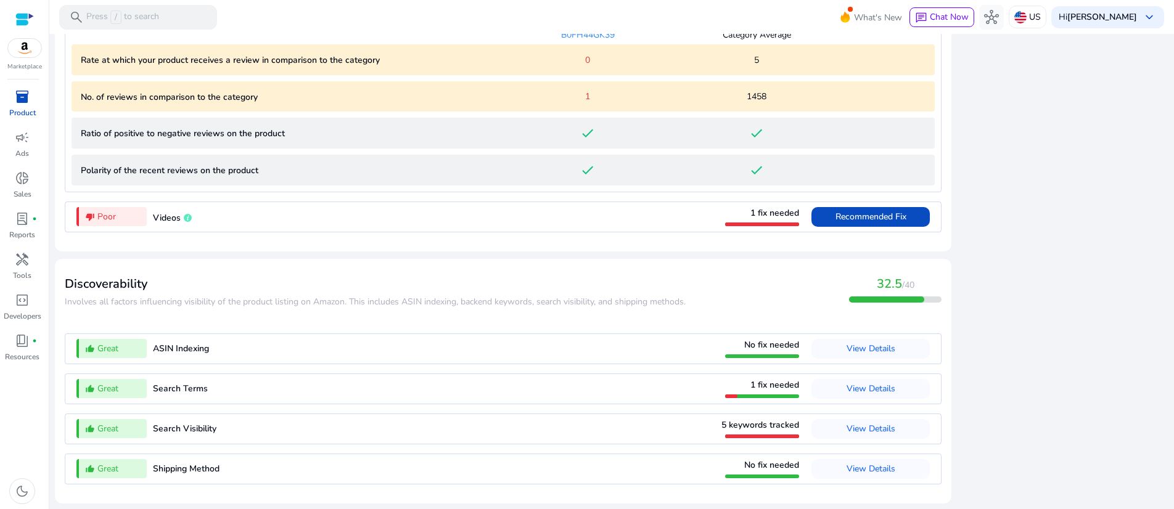
scroll to position [1594, 0]
click at [836, 211] on span "Recommended Fix" at bounding box center [871, 217] width 71 height 12
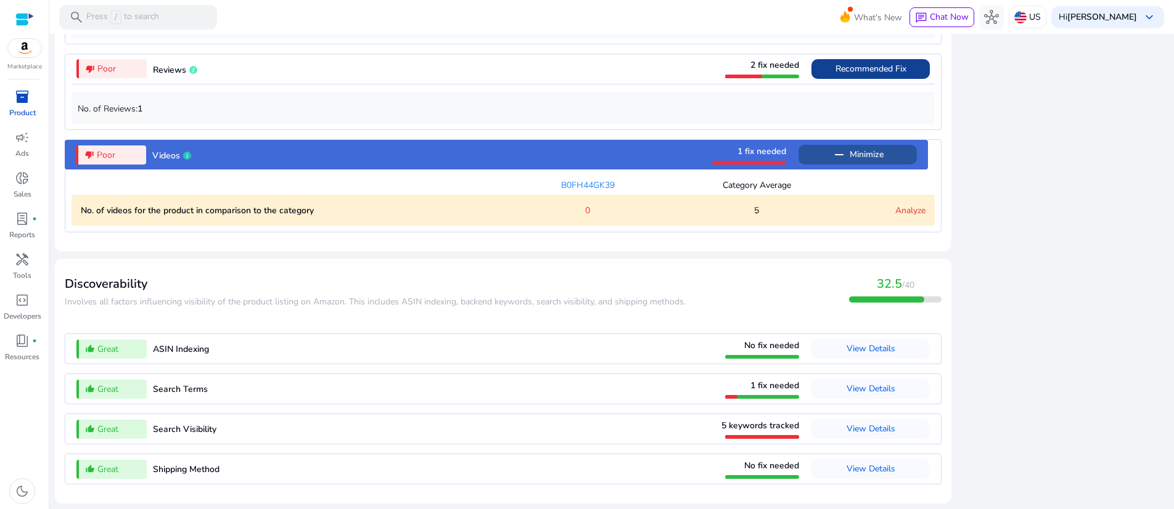
scroll to position [1433, 0]
click at [896, 205] on link "Analyze" at bounding box center [911, 211] width 30 height 12
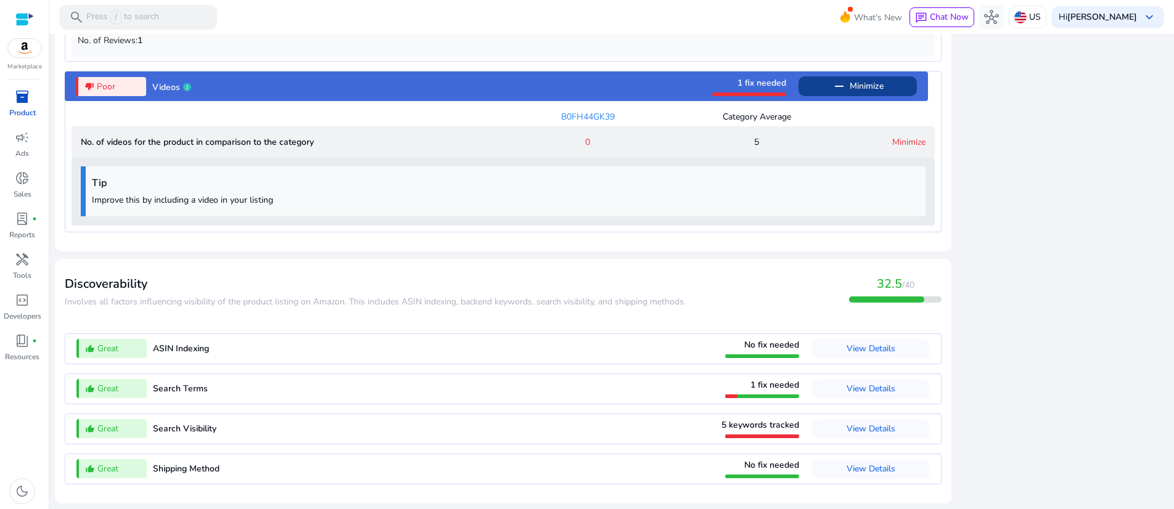
scroll to position [1520, 0]
drag, startPoint x: 68, startPoint y: 245, endPoint x: 921, endPoint y: 332, distance: 857.5
click at [921, 332] on mat-card "Discoverability ​​Involves all factors influencing visibility of the product li…" at bounding box center [503, 381] width 897 height 245
copy mat-card "Discoverability ​​Involves all factors influencing visibility of the product li…"
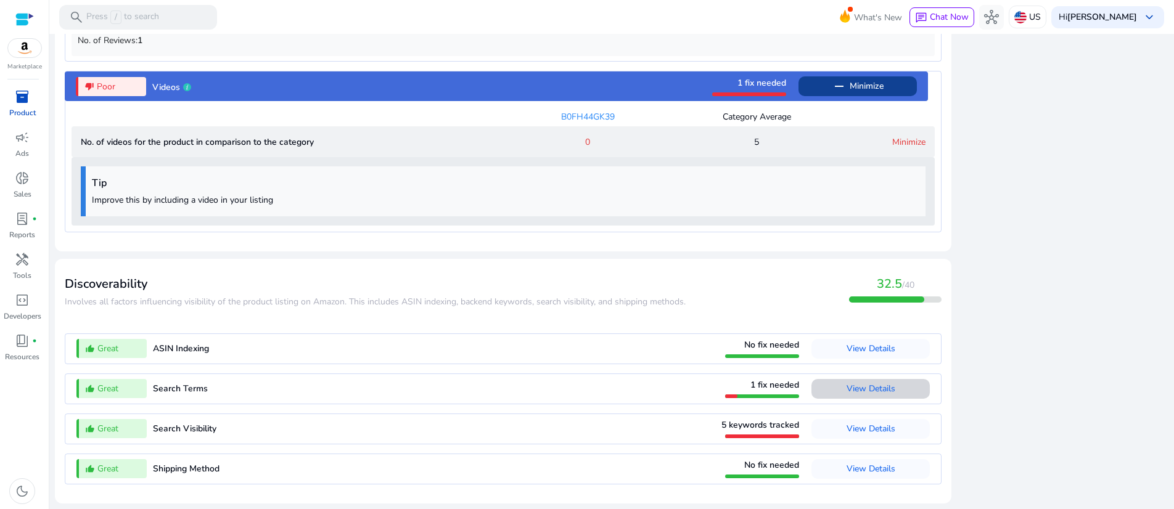
click at [847, 383] on span "View Details" at bounding box center [871, 389] width 49 height 12
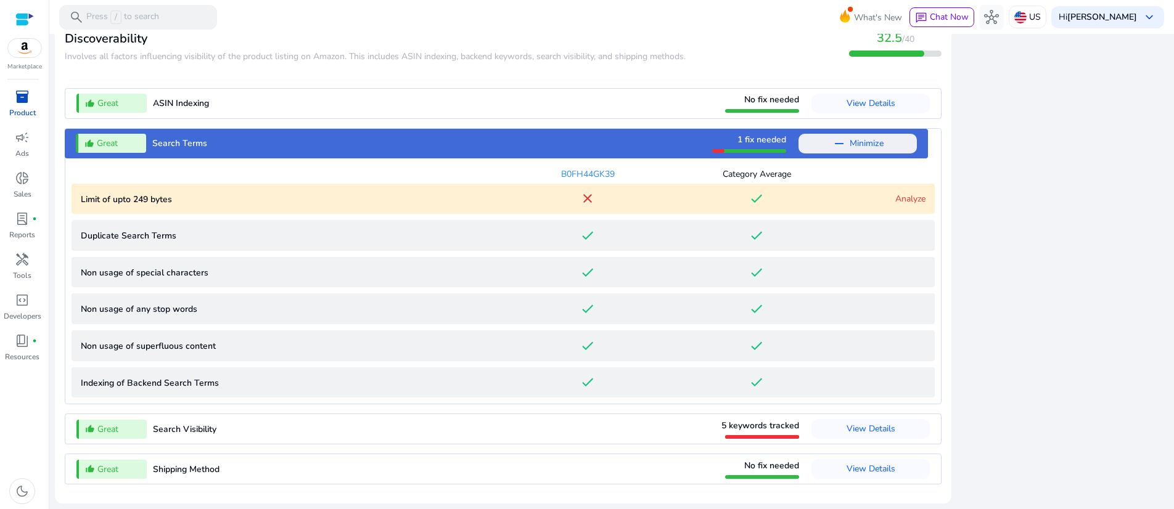
scroll to position [1669, 0]
click at [159, 193] on p "Limit of upto 249 bytes" at bounding box center [292, 199] width 423 height 13
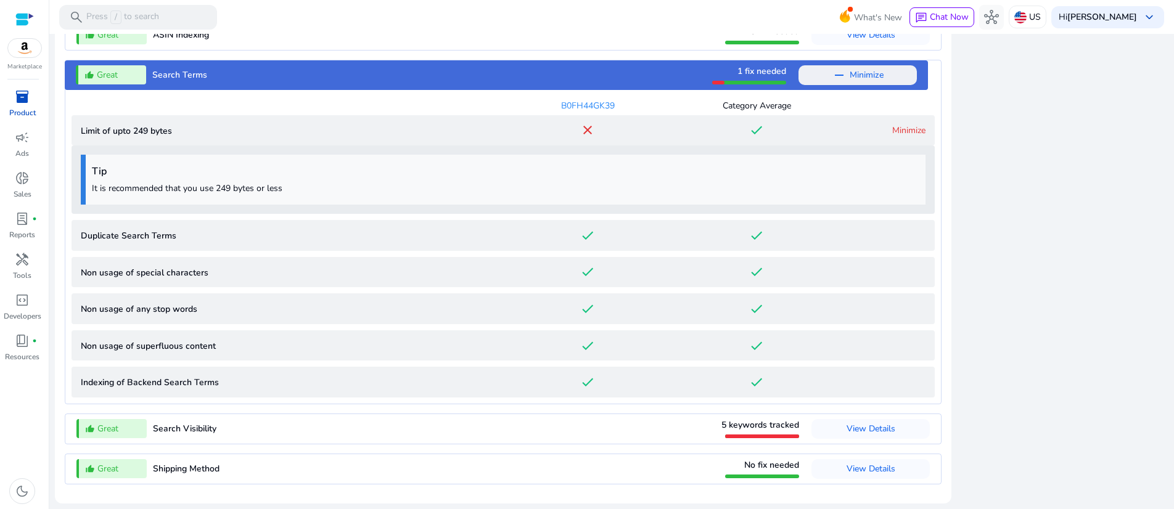
scroll to position [1756, 0]
drag, startPoint x: 65, startPoint y: 117, endPoint x: 888, endPoint y: 376, distance: 862.5
click at [888, 376] on mat-card "Discoverability ​​Involves all factors influencing visibility of the product li…" at bounding box center [503, 223] width 897 height 559
copy mat-card "Great ASIN Indexing No fix needed View Details thumb_up_alt Great Search Terms …"
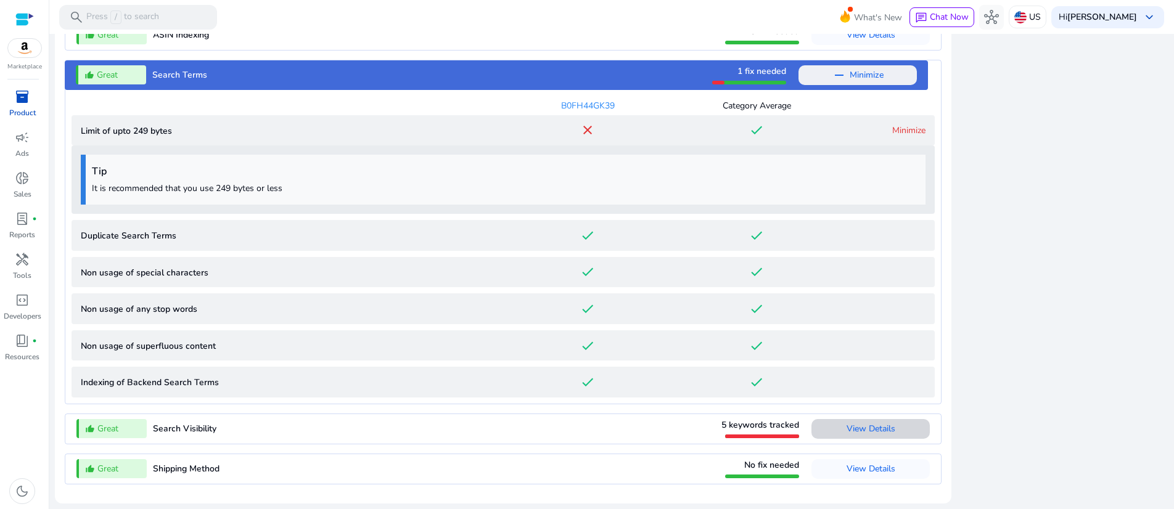
click at [847, 423] on span "View Details" at bounding box center [871, 429] width 49 height 12
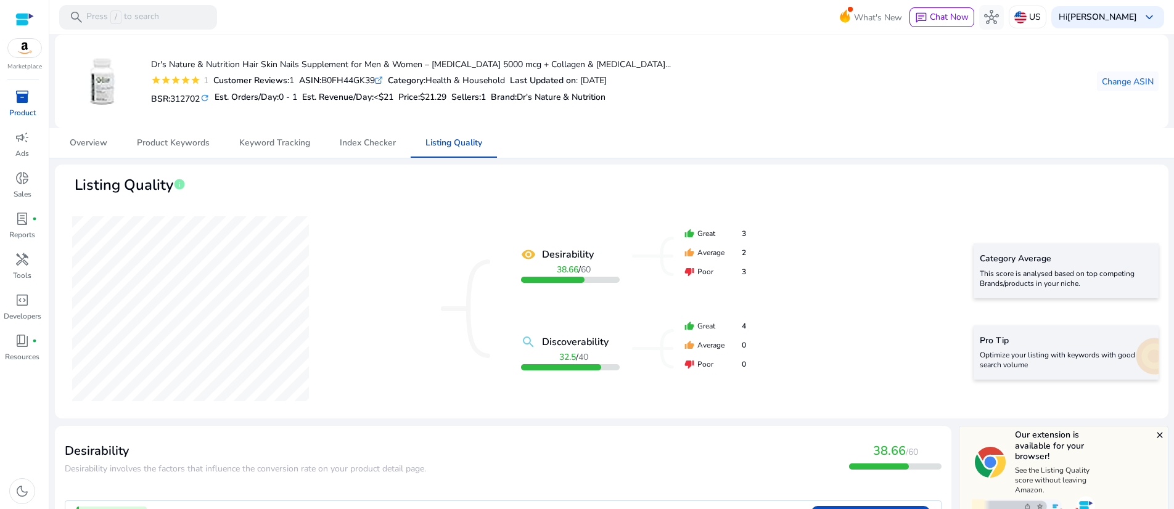
scroll to position [1657, 0]
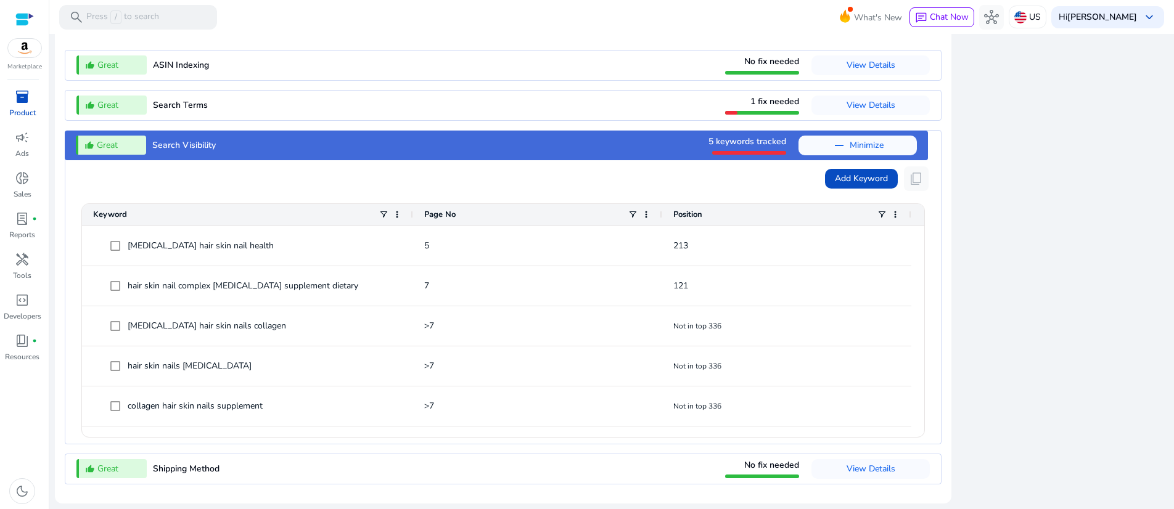
click at [712, 148] on div at bounding box center [749, 151] width 74 height 7
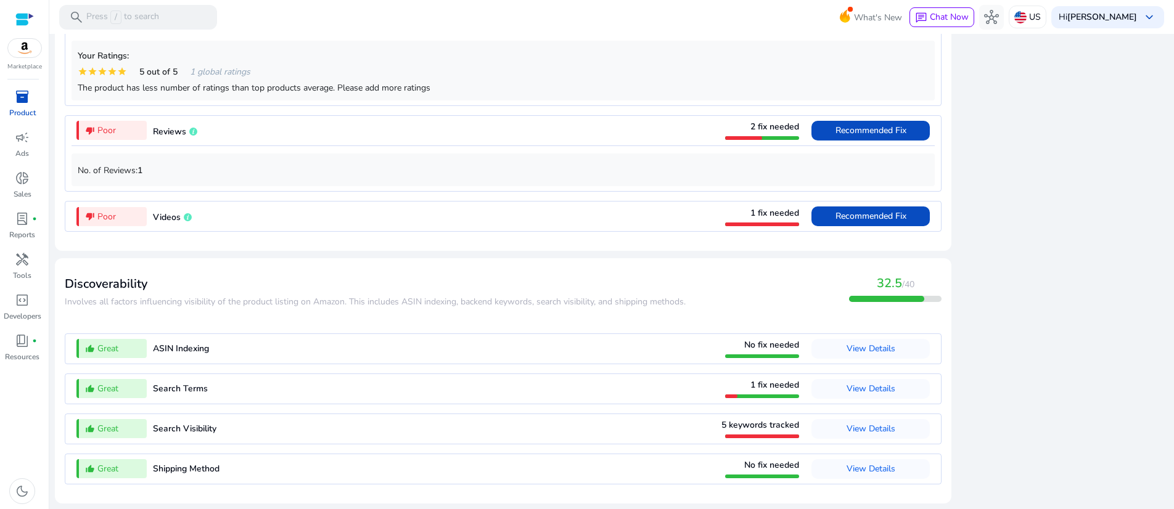
scroll to position [1361, 0]
click at [751, 379] on span "1 fix needed" at bounding box center [775, 385] width 49 height 12
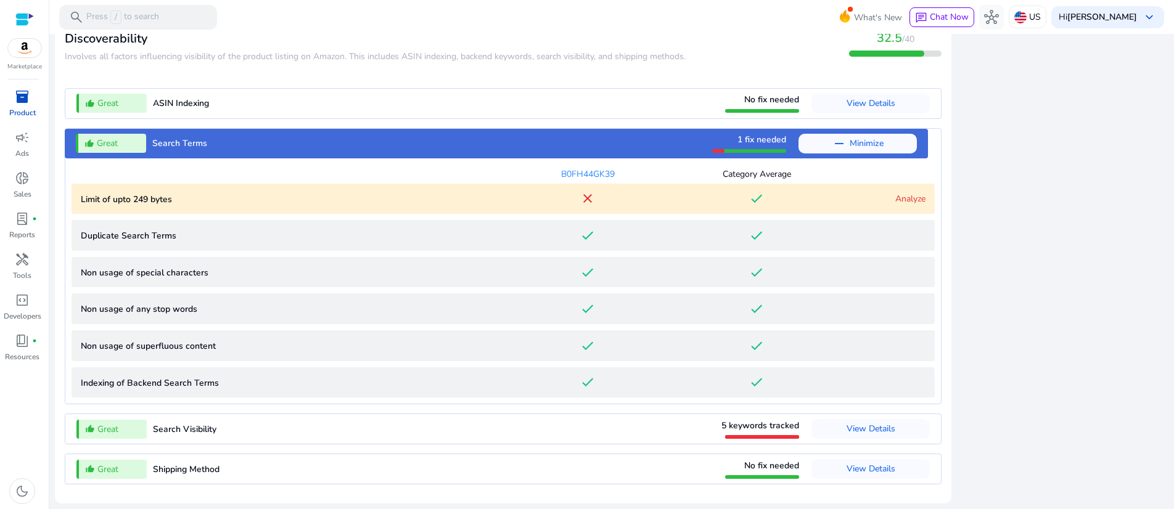
scroll to position [1669, 0]
click at [847, 423] on span "View Details" at bounding box center [871, 429] width 49 height 12
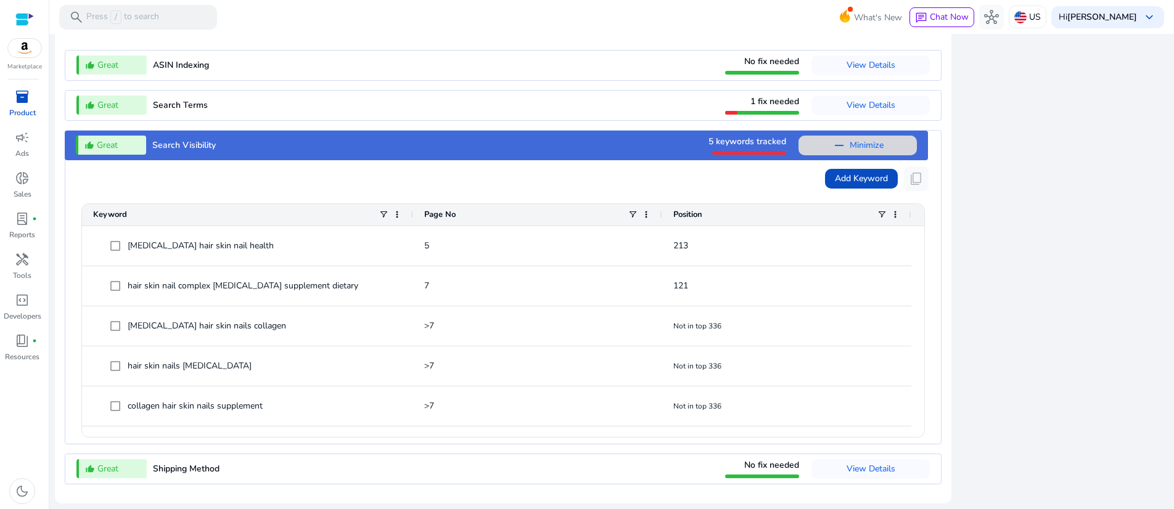
scroll to position [1657, 0]
click at [712, 151] on div at bounding box center [749, 153] width 74 height 4
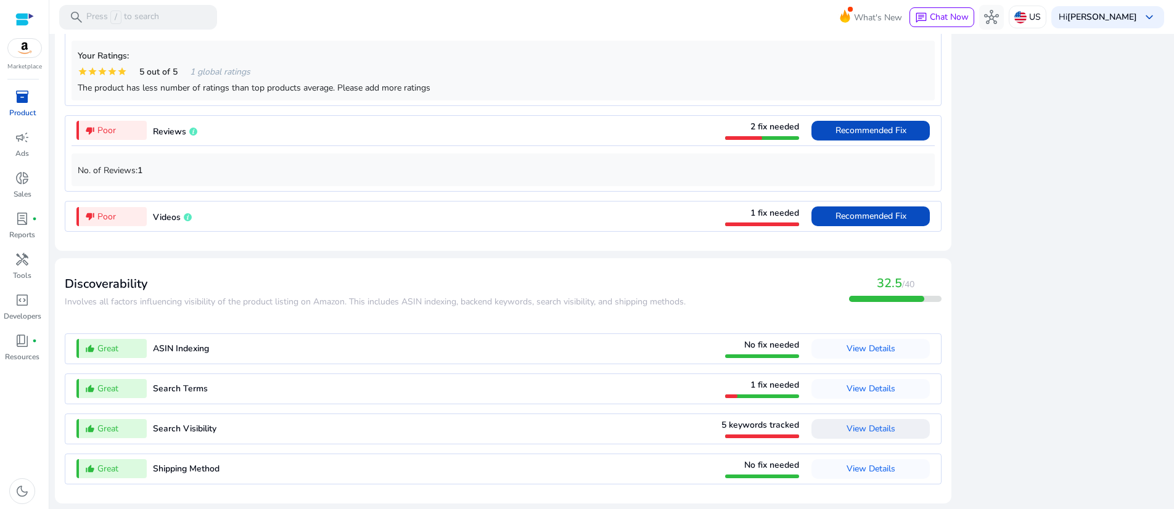
scroll to position [1361, 0]
click at [722, 423] on span "5 keywords tracked" at bounding box center [761, 425] width 78 height 12
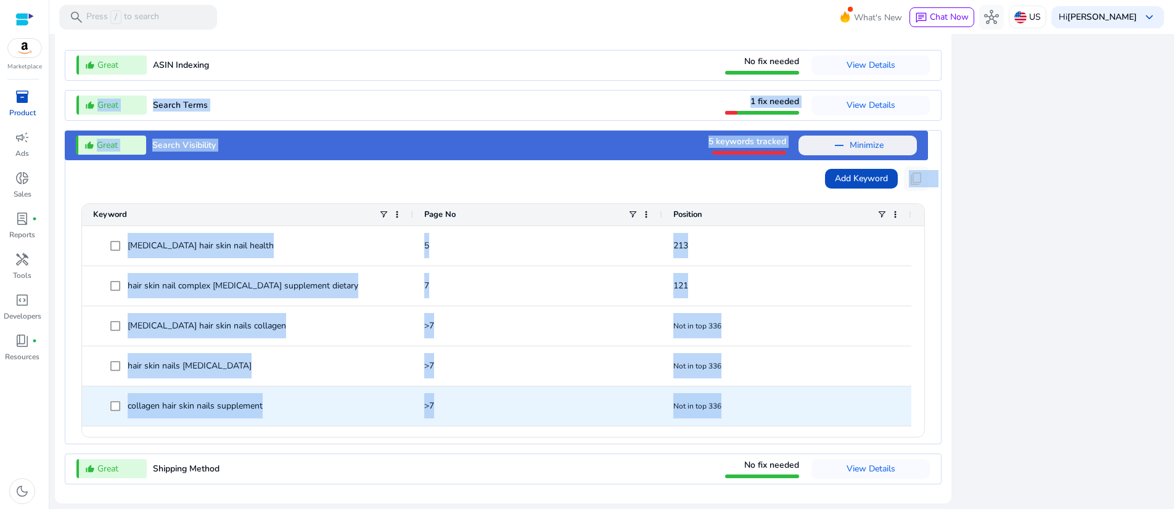
drag, startPoint x: 62, startPoint y: 96, endPoint x: 842, endPoint y: 403, distance: 838.6
click at [842, 403] on mat-card "Discoverability ​​Involves all factors influencing visibility of the product li…" at bounding box center [503, 239] width 897 height 529
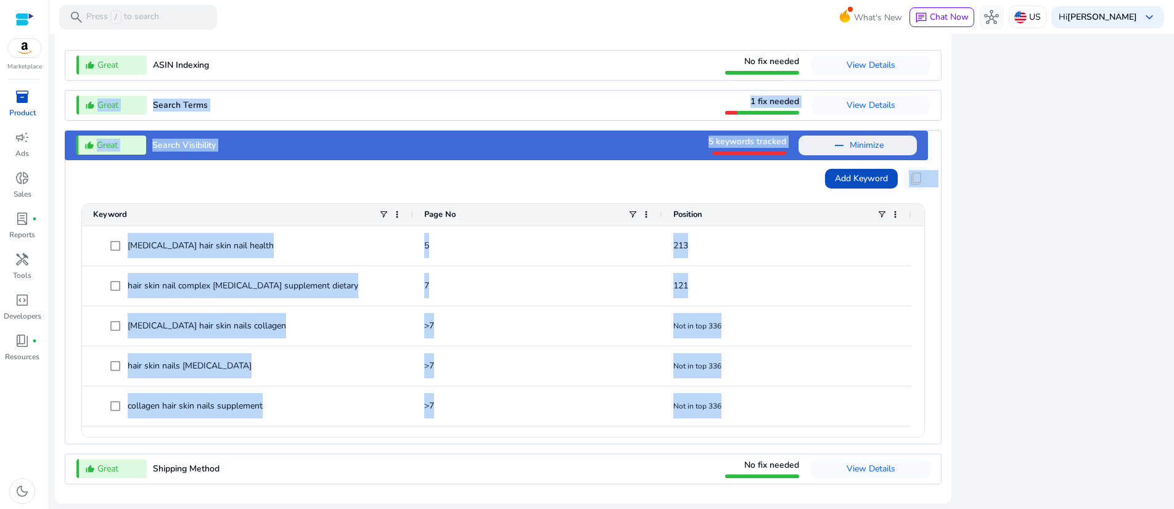
copy mat-card "Great Search Terms 1 fix needed View Details thumb_up_alt Great Search Visibili…"
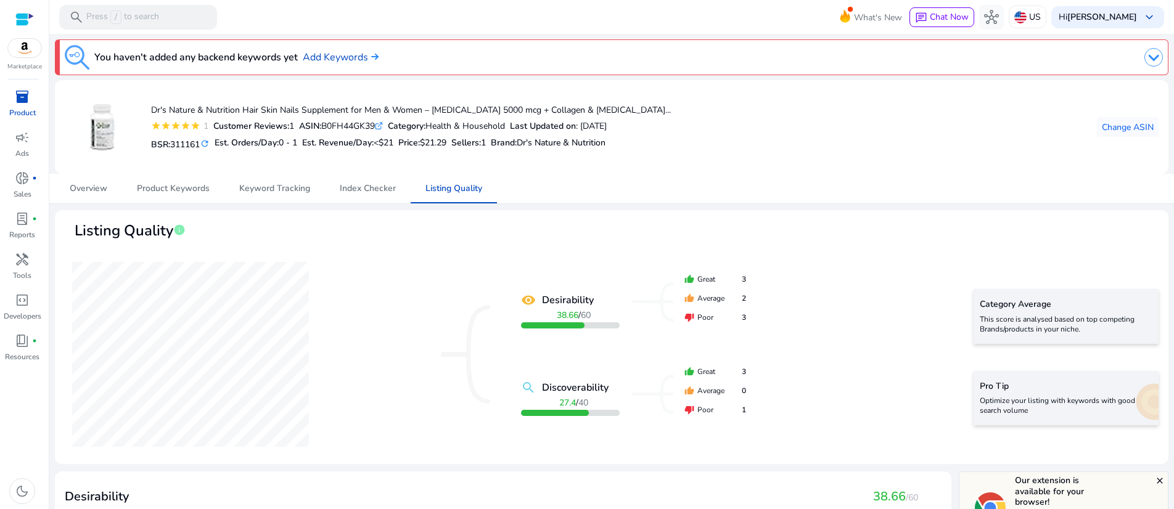
scroll to position [1416, 0]
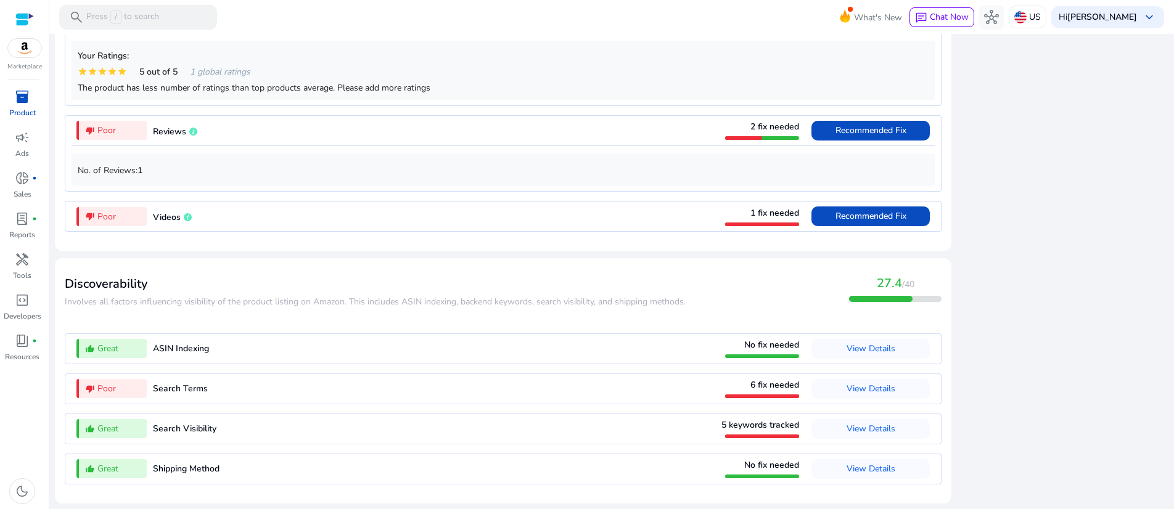
click at [836, 125] on span "Recommended Fix" at bounding box center [871, 131] width 71 height 12
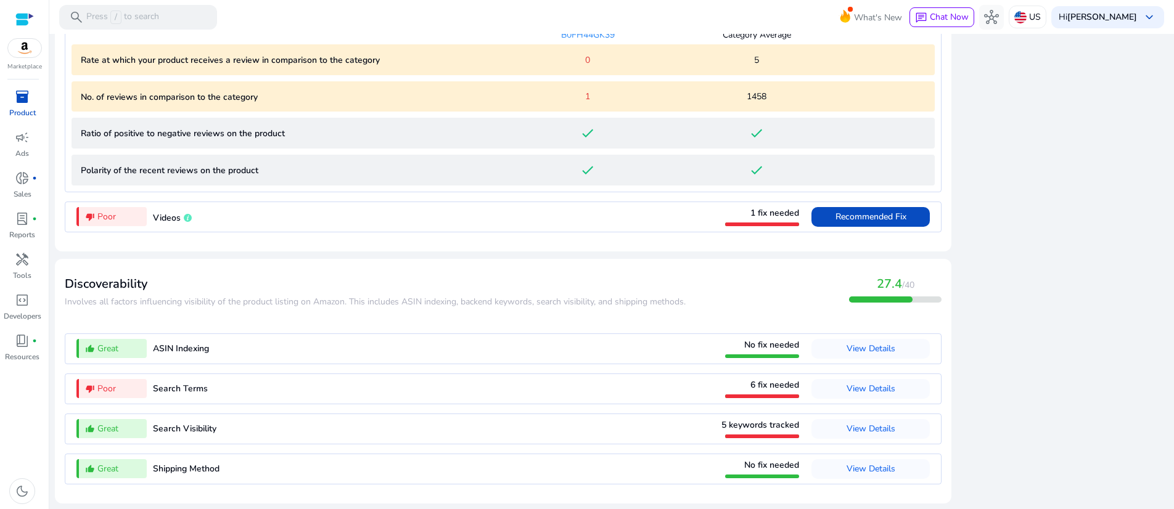
scroll to position [1462, 0]
click at [836, 223] on span "Recommended Fix" at bounding box center [871, 217] width 71 height 12
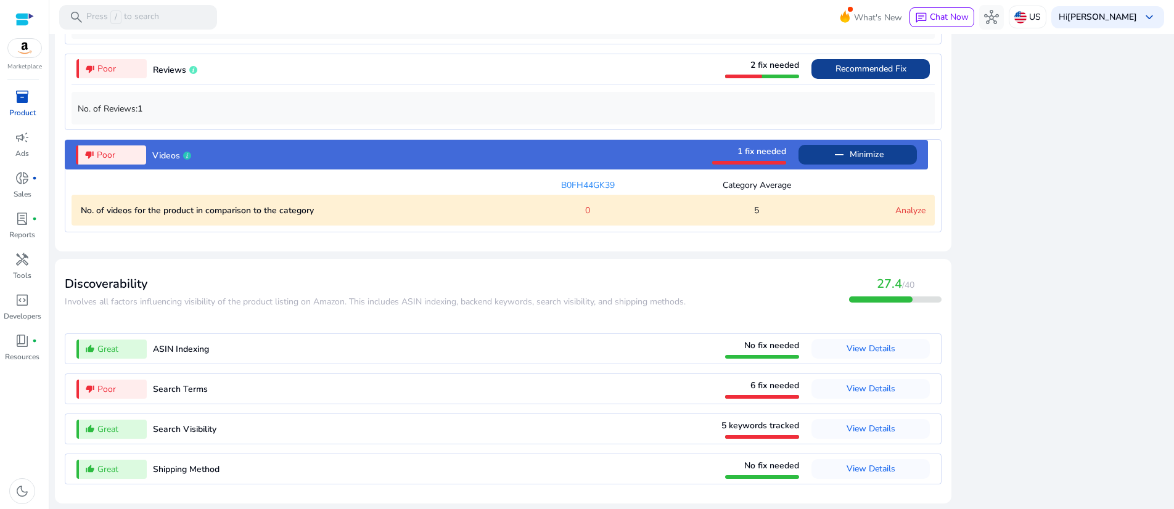
scroll to position [1489, 0]
click at [751, 380] on span "6 fix needed" at bounding box center [775, 386] width 49 height 12
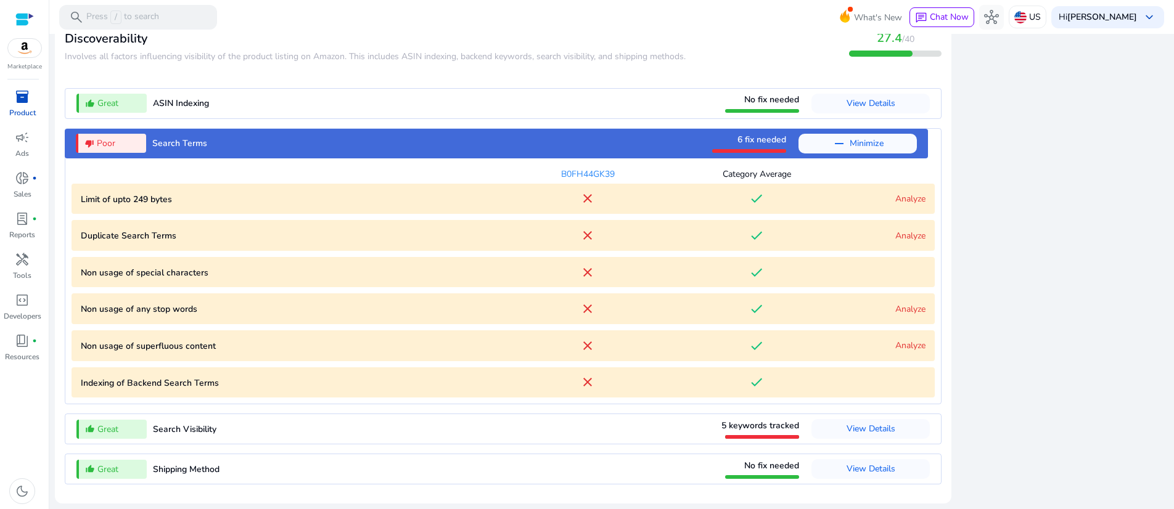
scroll to position [1725, 0]
click at [722, 420] on span "5 keywords tracked" at bounding box center [761, 426] width 78 height 12
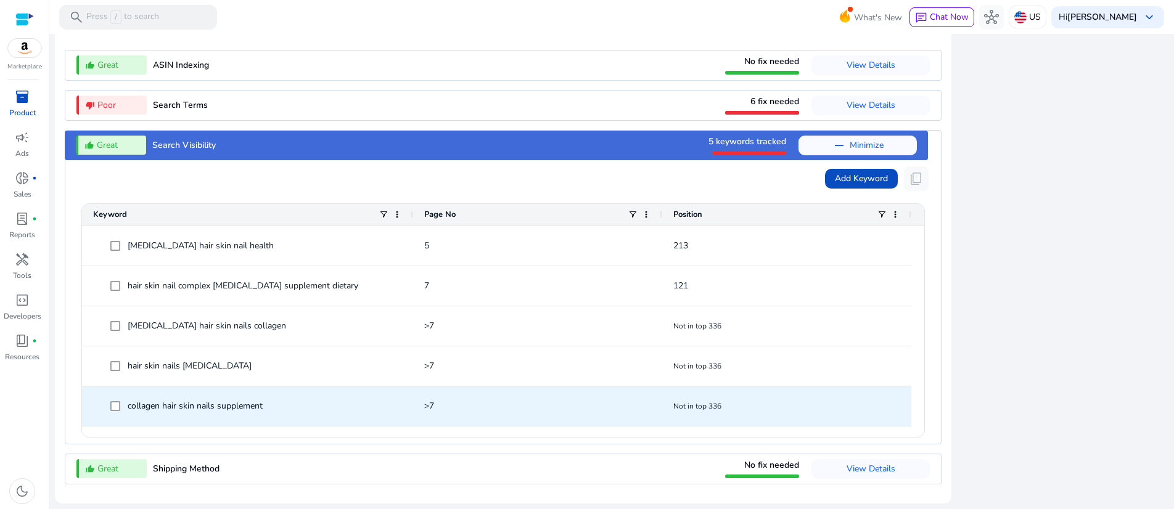
scroll to position [1712, 0]
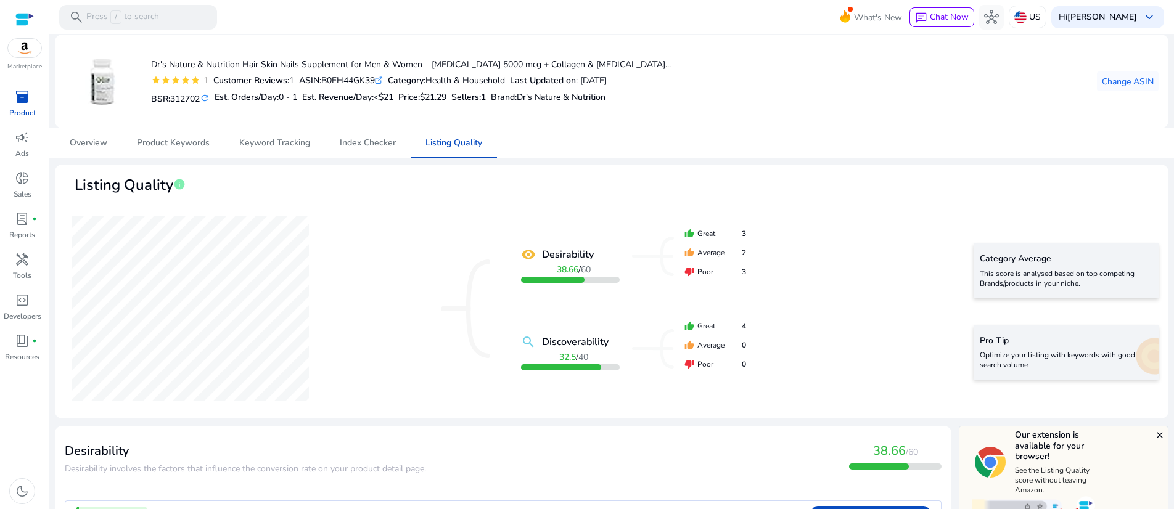
scroll to position [1657, 0]
